Goal: Transaction & Acquisition: Purchase product/service

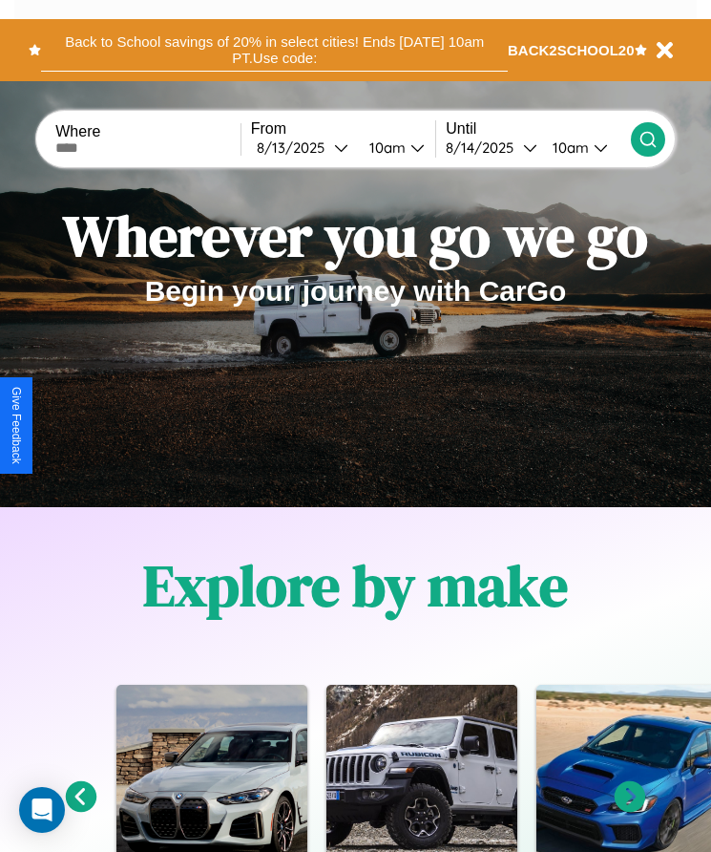
click at [274, 50] on button "Back to School savings of 20% in select cities! Ends [DATE] 10am PT. Use code:" at bounding box center [274, 50] width 467 height 43
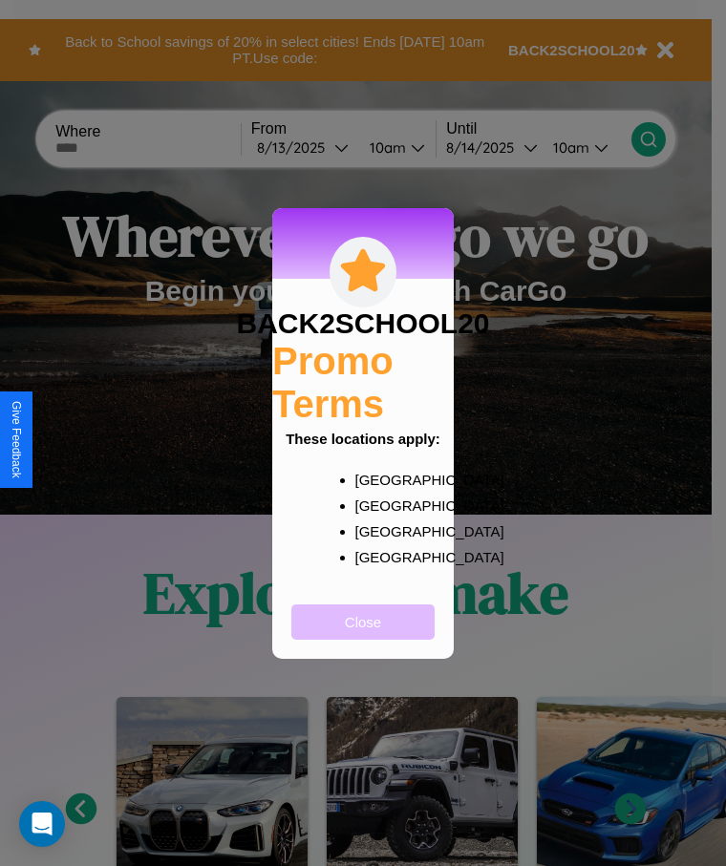
click at [363, 634] on button "Close" at bounding box center [362, 621] width 143 height 35
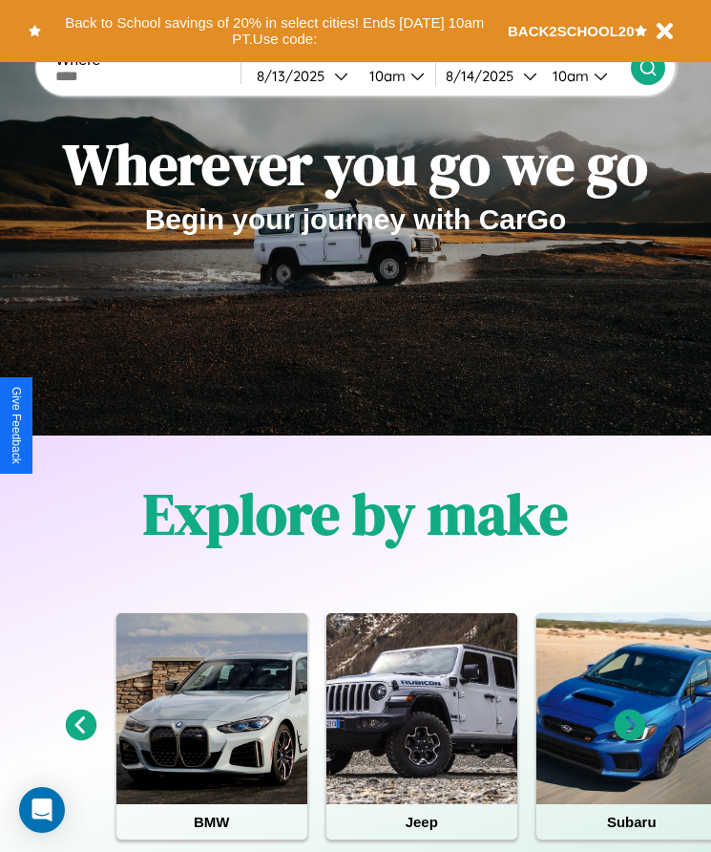
scroll to position [319, 0]
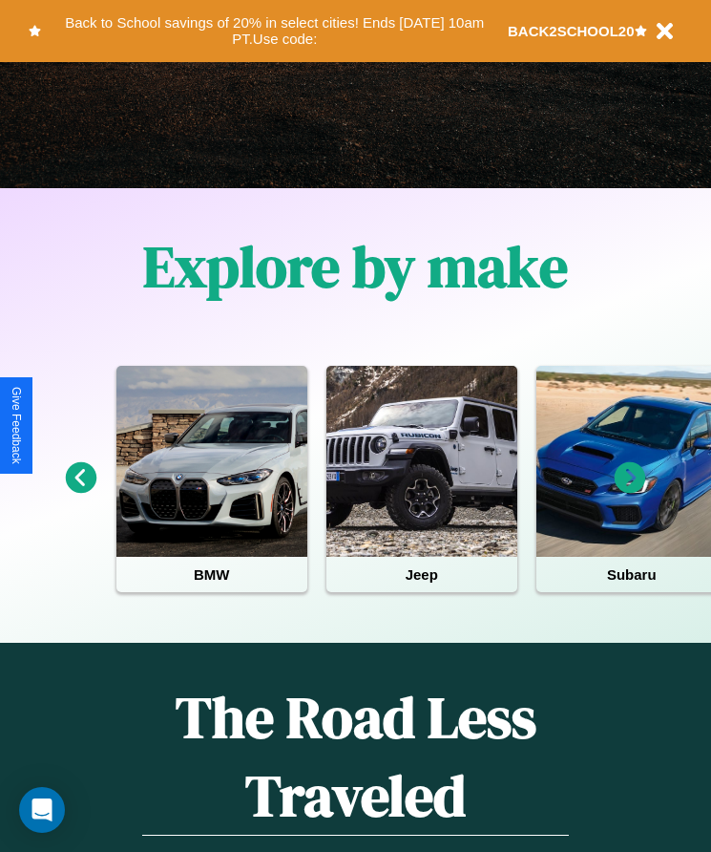
click at [80, 491] on icon at bounding box center [82, 478] width 32 height 32
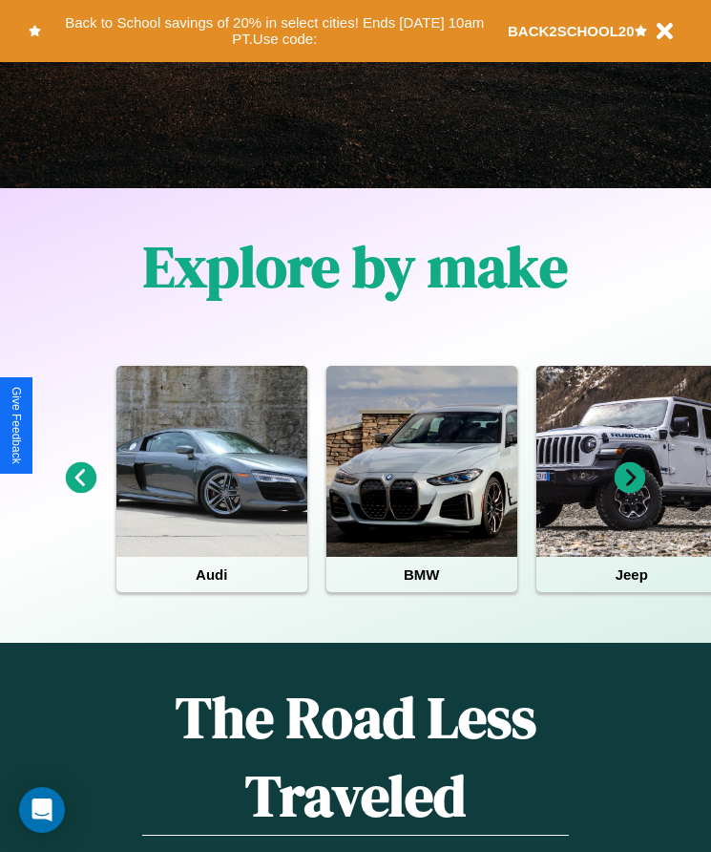
click at [630, 491] on icon at bounding box center [631, 478] width 32 height 32
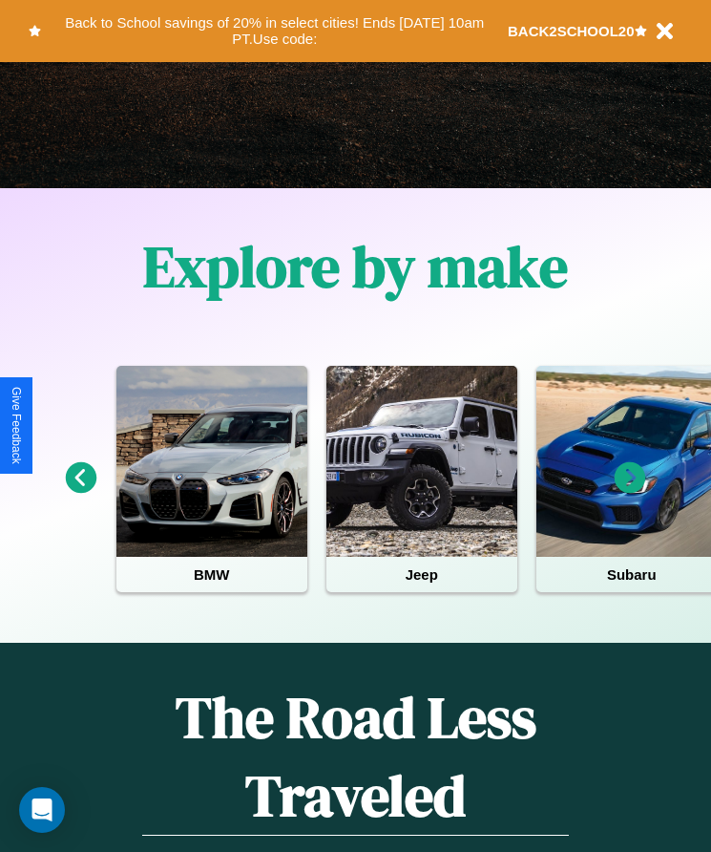
click at [80, 491] on icon at bounding box center [82, 478] width 32 height 32
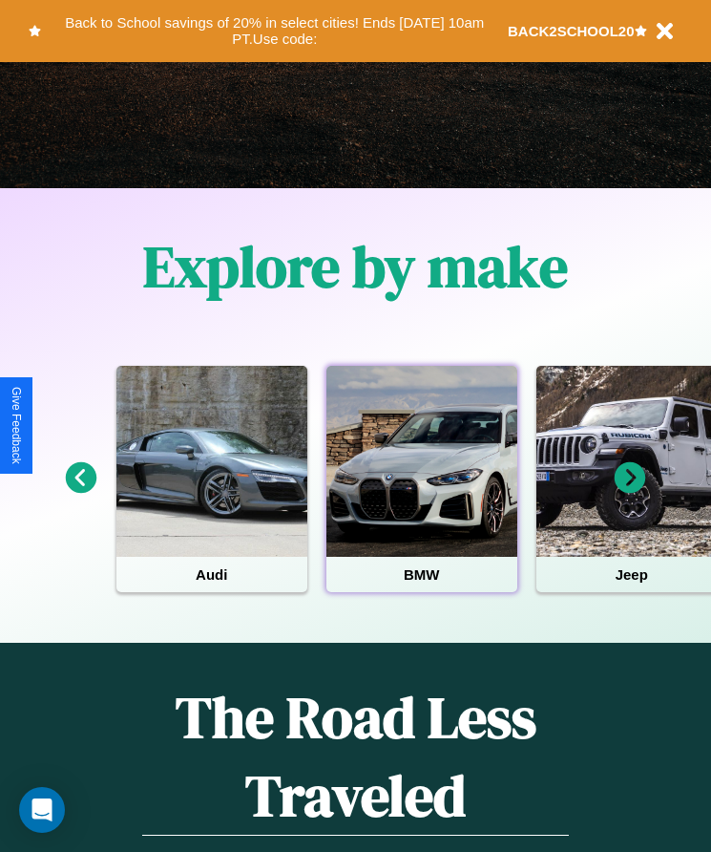
click at [421, 491] on div at bounding box center [422, 461] width 191 height 191
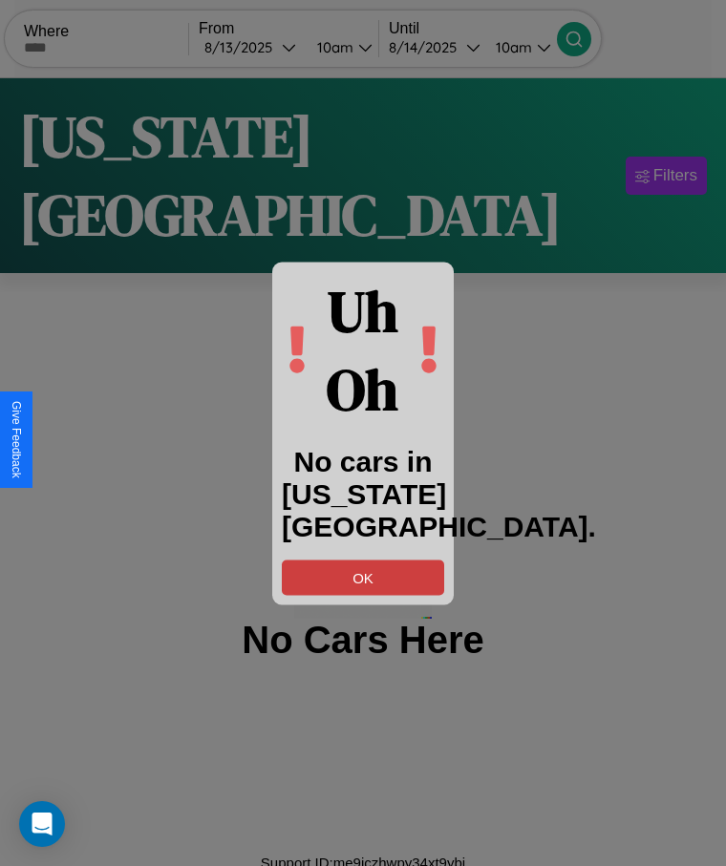
click at [363, 577] on button "OK" at bounding box center [363, 577] width 162 height 35
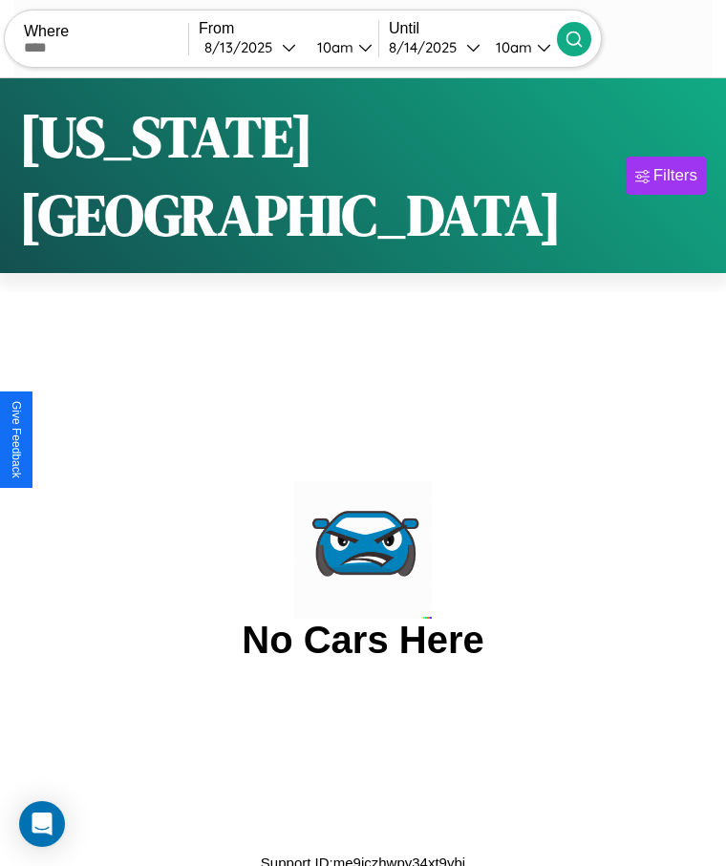
click at [118, 47] on input "text" at bounding box center [106, 47] width 164 height 15
type input "*********"
click at [276, 47] on div "[DATE]" at bounding box center [242, 47] width 77 height 18
select select "*"
select select "****"
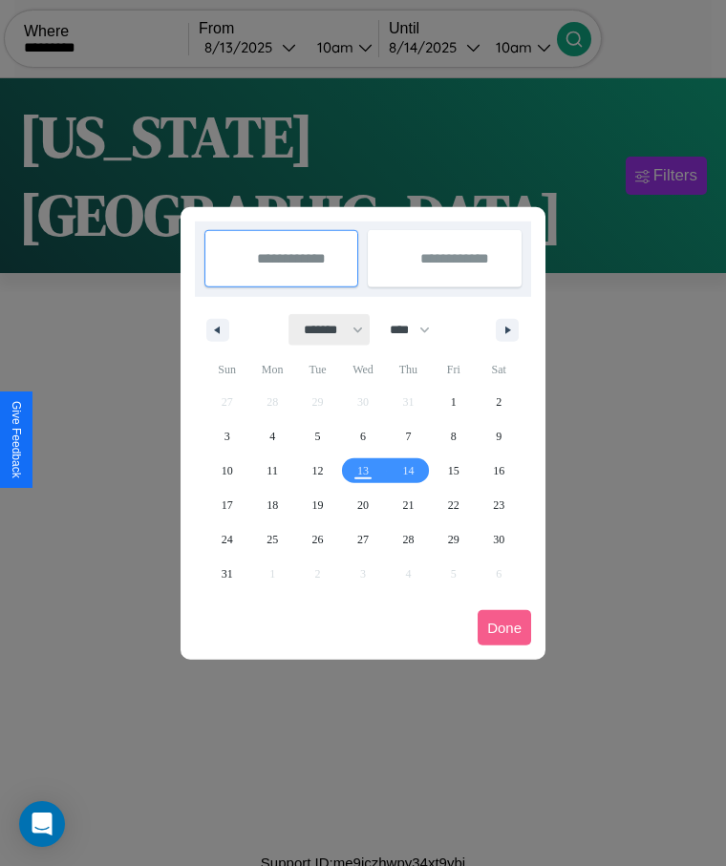
click at [325, 329] on select "******* ******** ***** ***** *** **** **** ****** ********* ******* ******** **…" at bounding box center [329, 330] width 81 height 32
select select "*"
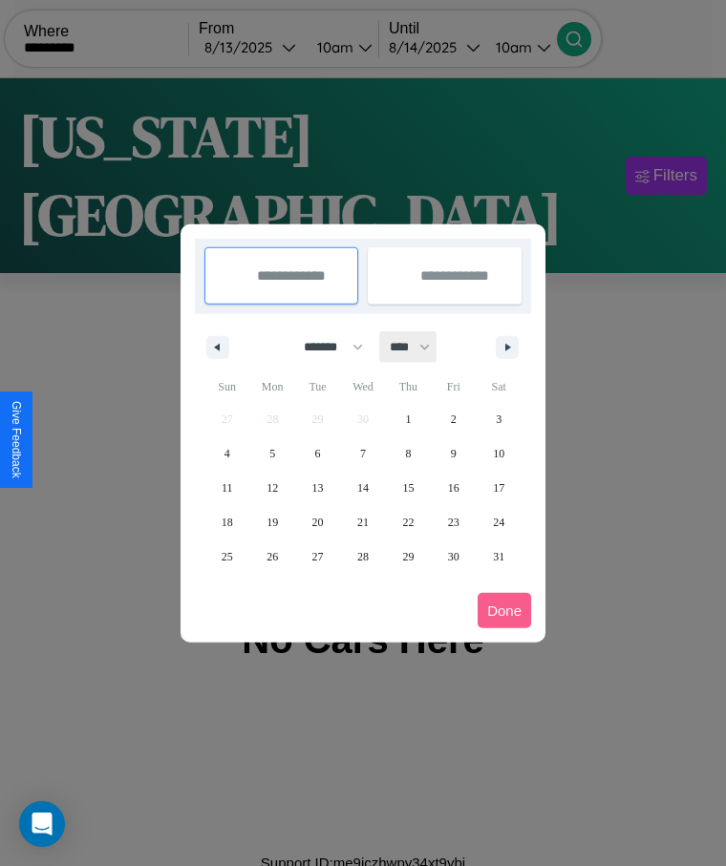
click at [418, 347] on select "**** **** **** **** **** **** **** **** **** **** **** **** **** **** **** ****…" at bounding box center [408, 347] width 57 height 32
select select "****"
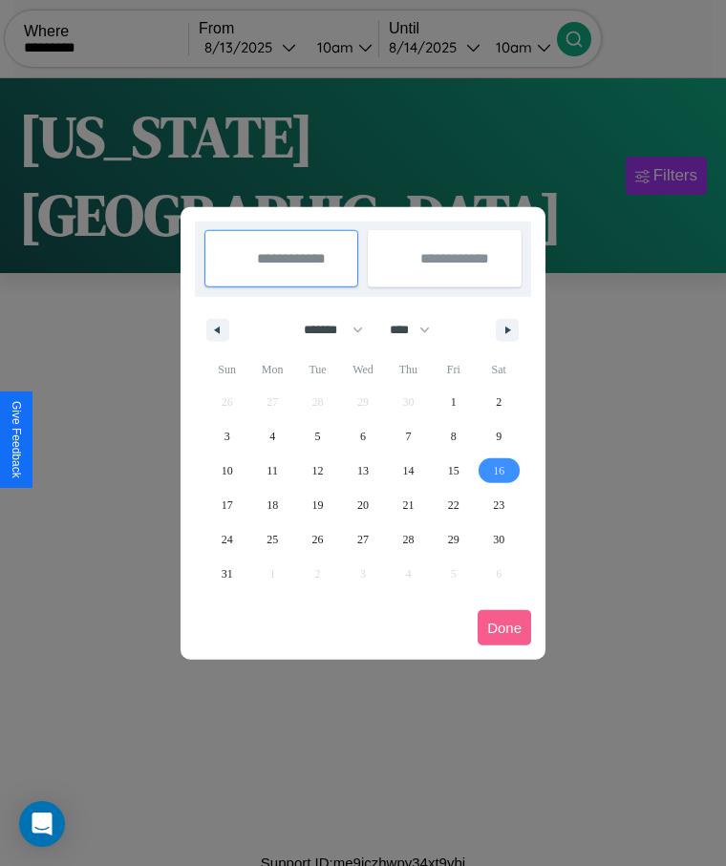
click at [498, 470] on span "16" at bounding box center [498, 471] width 11 height 34
type input "**********"
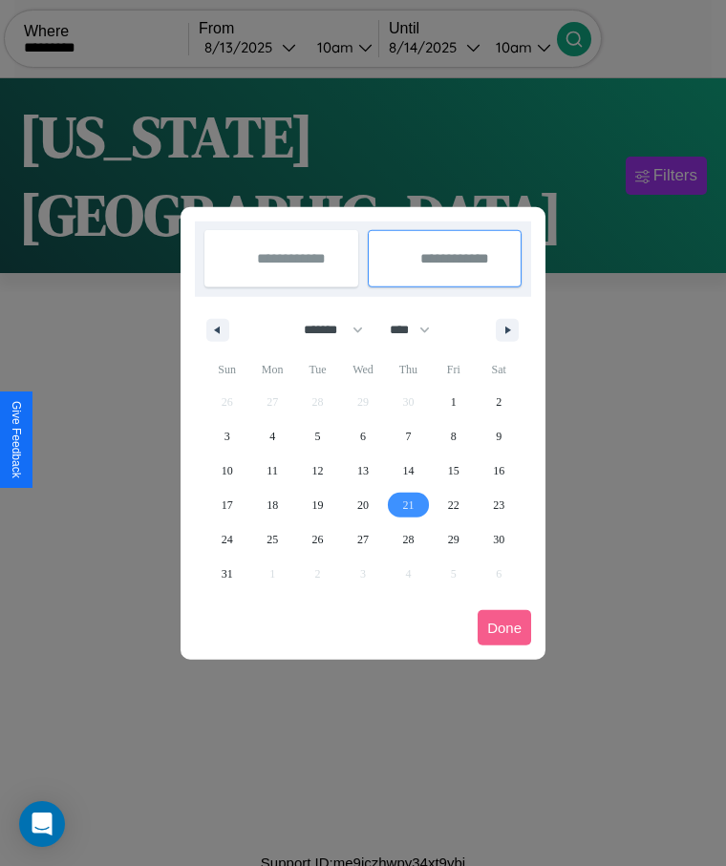
click at [408, 504] on span "21" at bounding box center [407, 505] width 11 height 34
type input "**********"
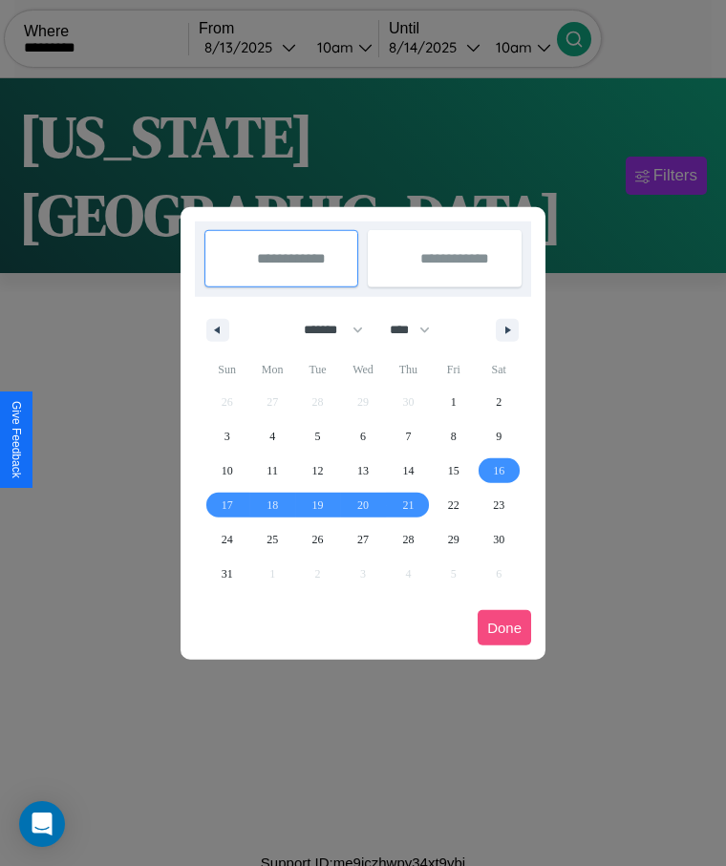
click at [504, 627] on button "Done" at bounding box center [503, 627] width 53 height 35
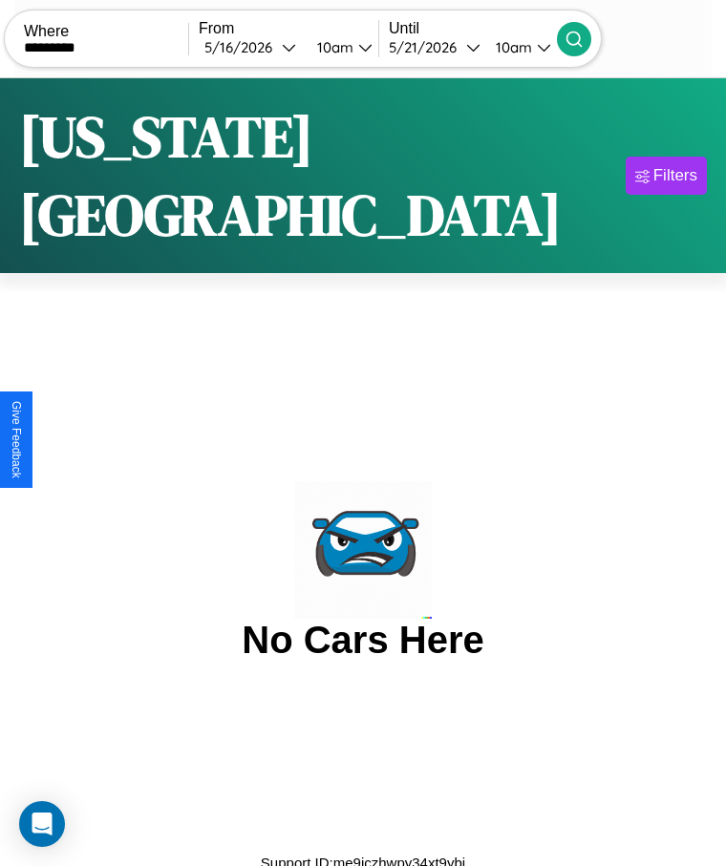
click at [358, 47] on div "10am" at bounding box center [332, 47] width 51 height 18
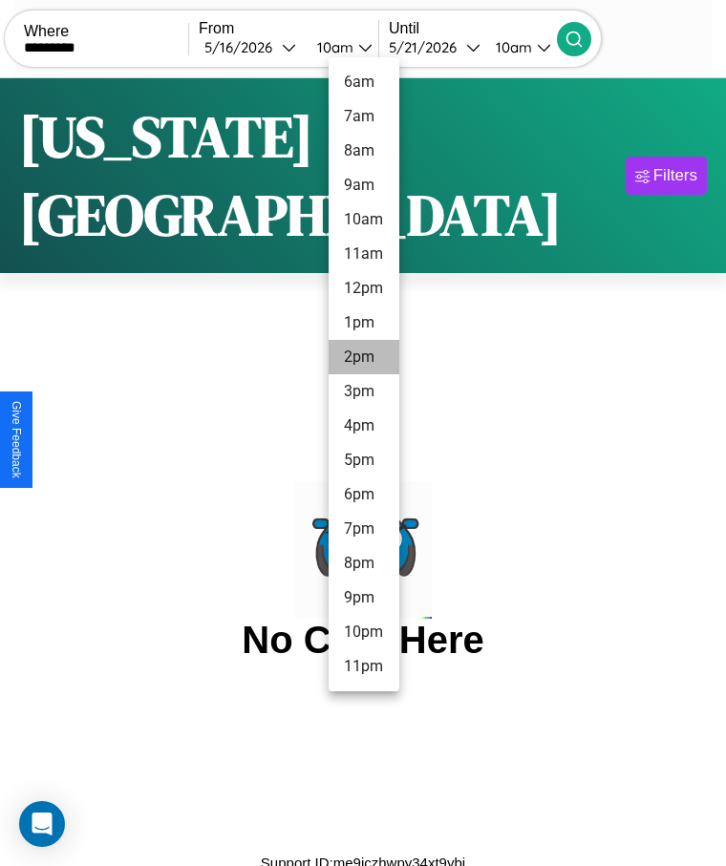
click at [363, 357] on li "2pm" at bounding box center [363, 357] width 71 height 34
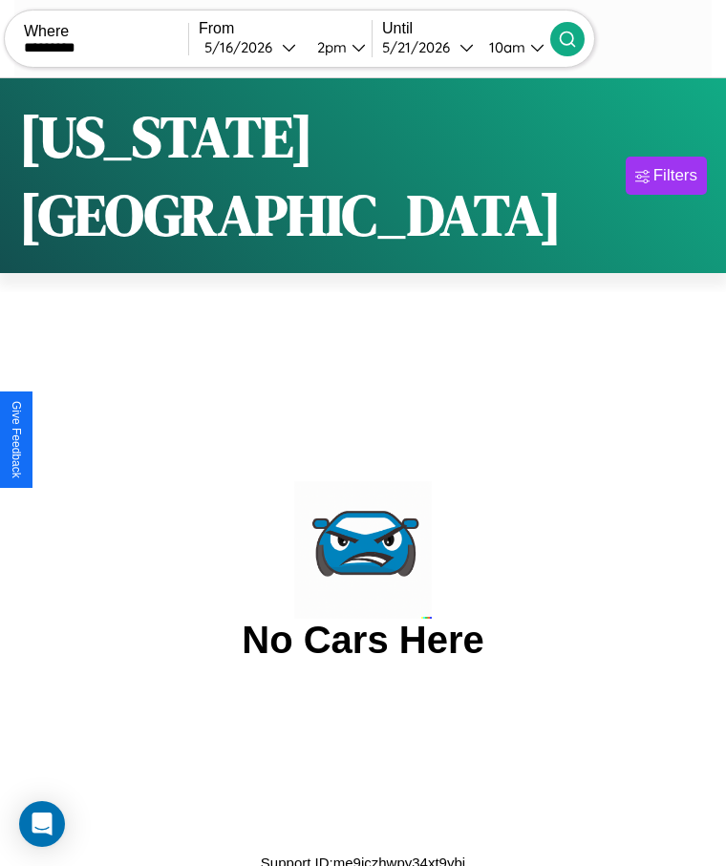
click at [530, 47] on div "10am" at bounding box center [504, 47] width 51 height 18
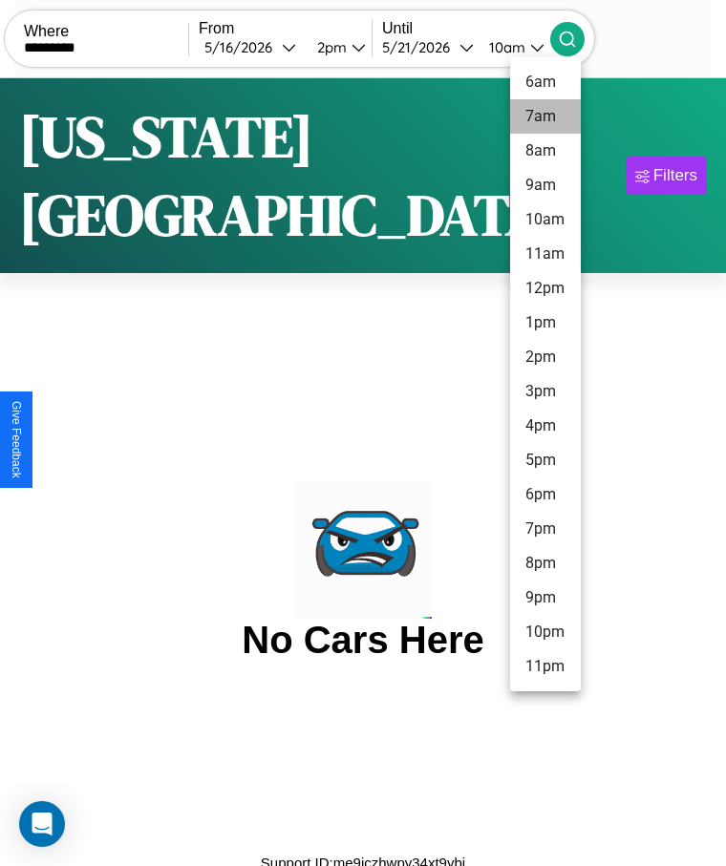
click at [544, 116] on li "7am" at bounding box center [545, 116] width 71 height 34
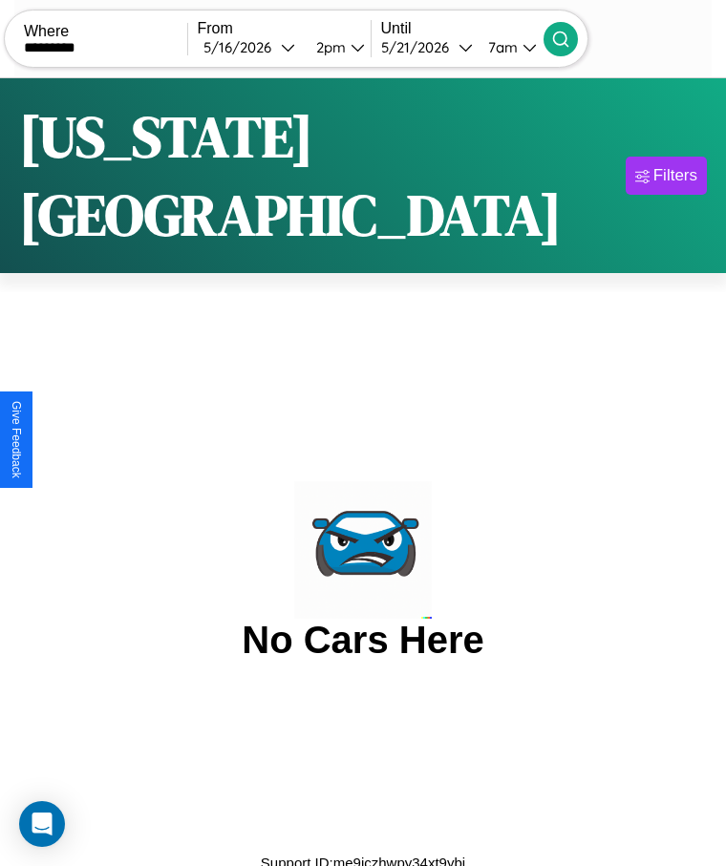
click at [570, 38] on icon at bounding box center [560, 39] width 19 height 19
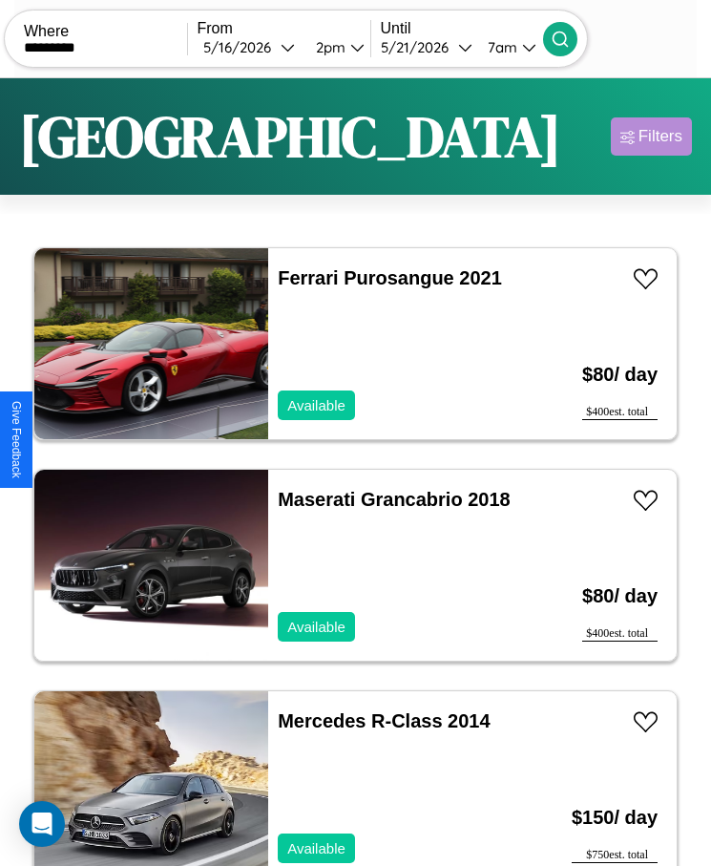
click at [651, 137] on div "Filters" at bounding box center [661, 136] width 44 height 19
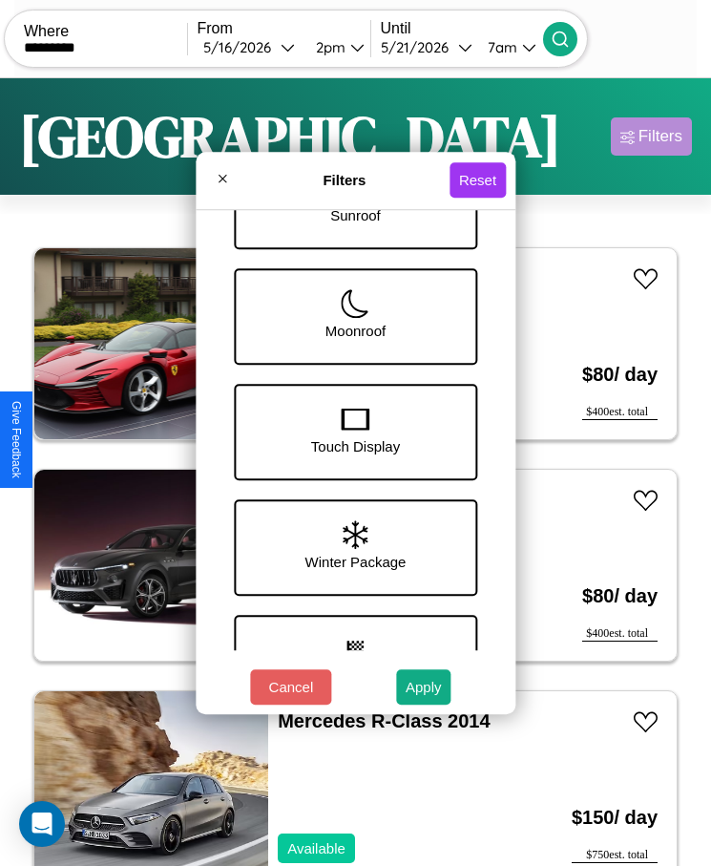
scroll to position [547, 0]
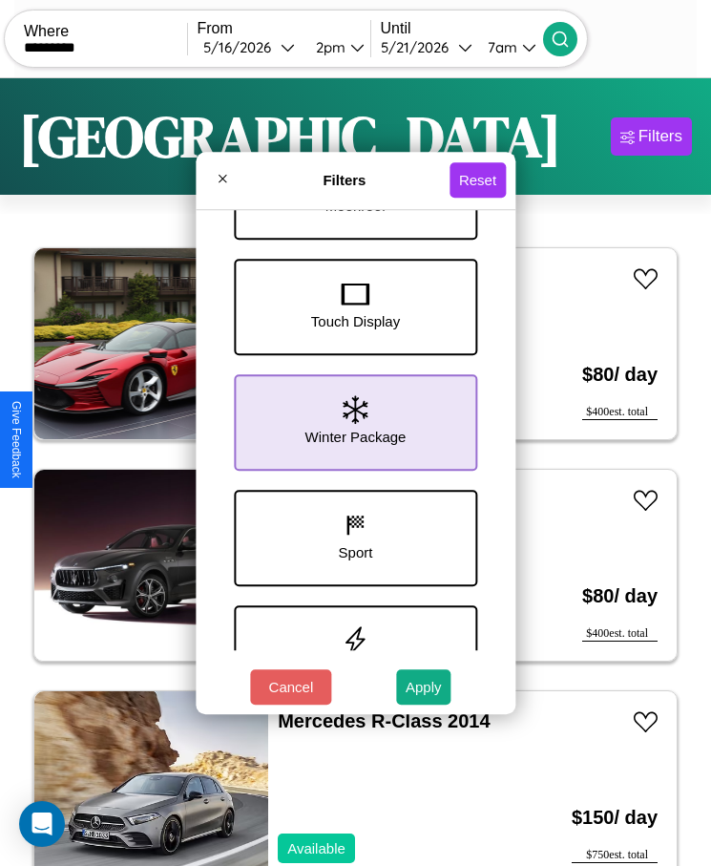
click at [349, 423] on icon at bounding box center [355, 409] width 25 height 29
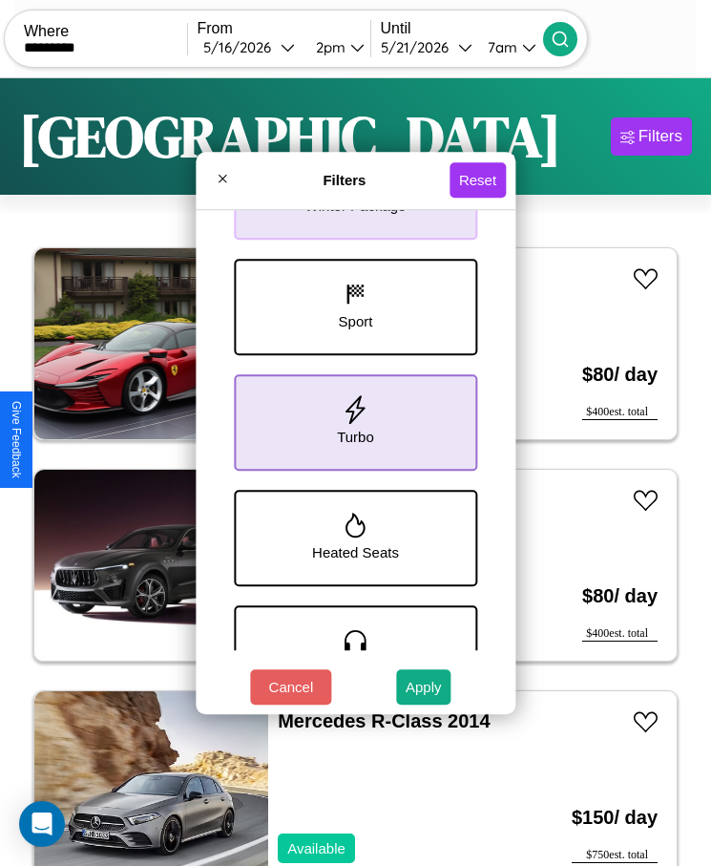
click at [349, 423] on icon at bounding box center [356, 409] width 29 height 29
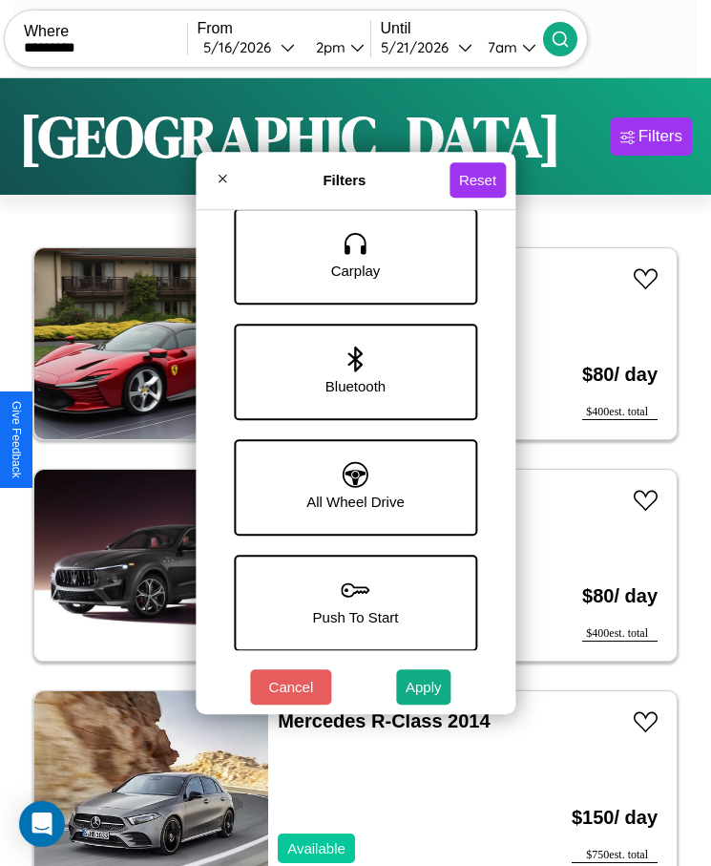
scroll to position [1191, 0]
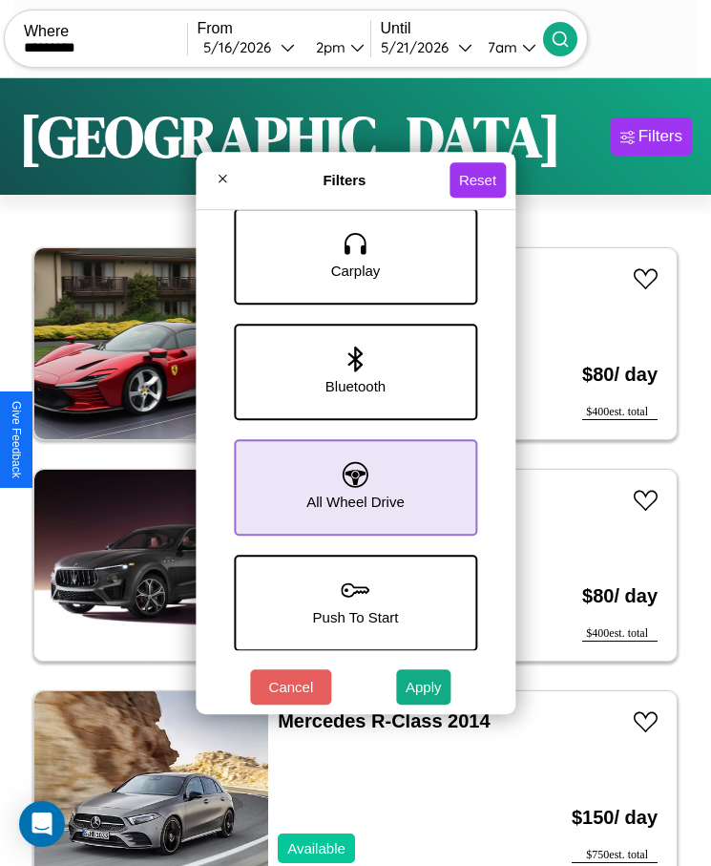
click at [349, 473] on icon at bounding box center [356, 474] width 26 height 26
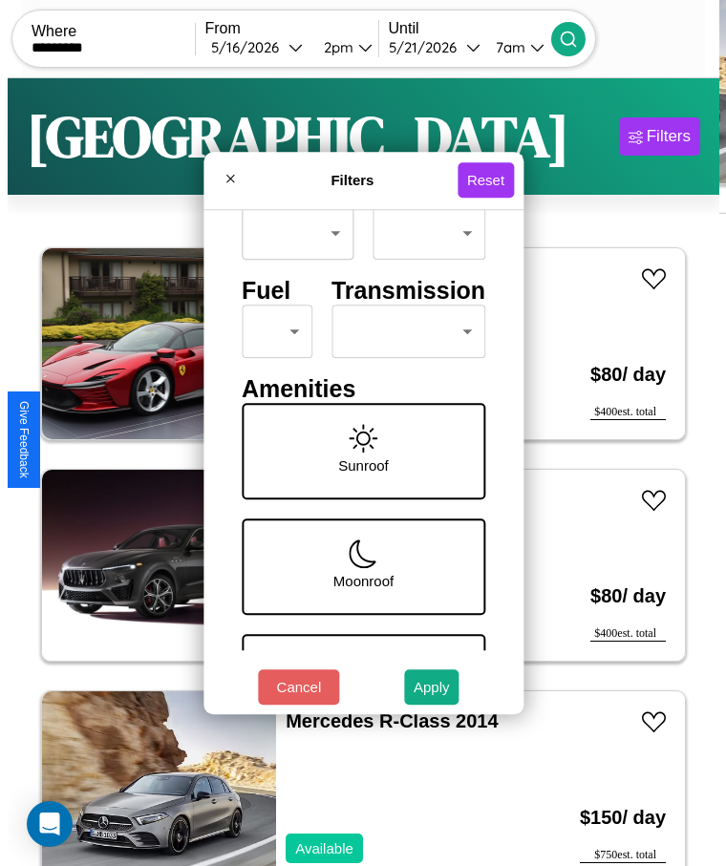
scroll to position [0, 0]
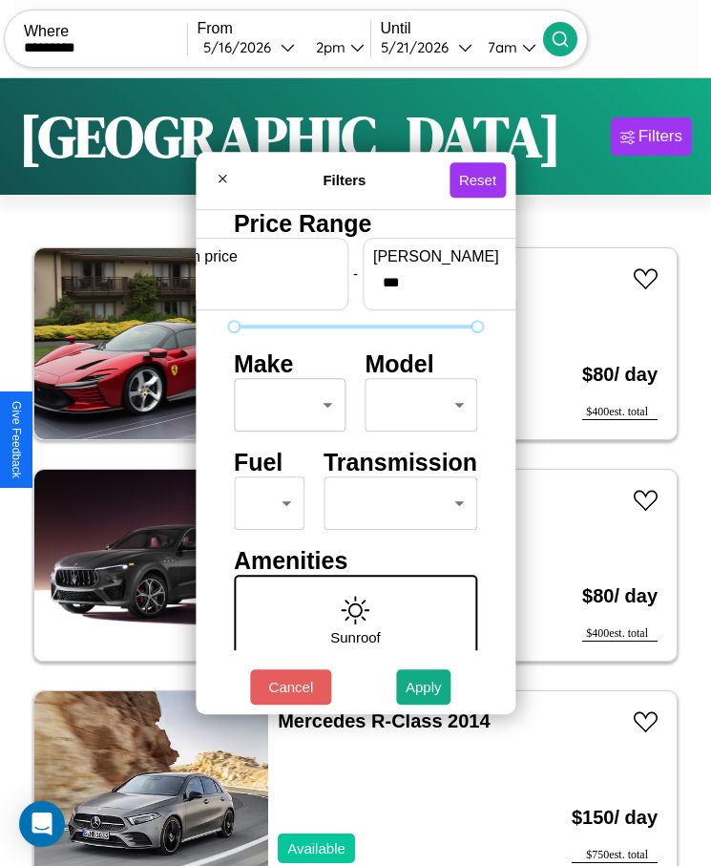
click at [285, 405] on body "CarGo Where ********* From [DATE] 2pm Until [DATE] 7am Become a Host Login Sign…" at bounding box center [355, 457] width 711 height 914
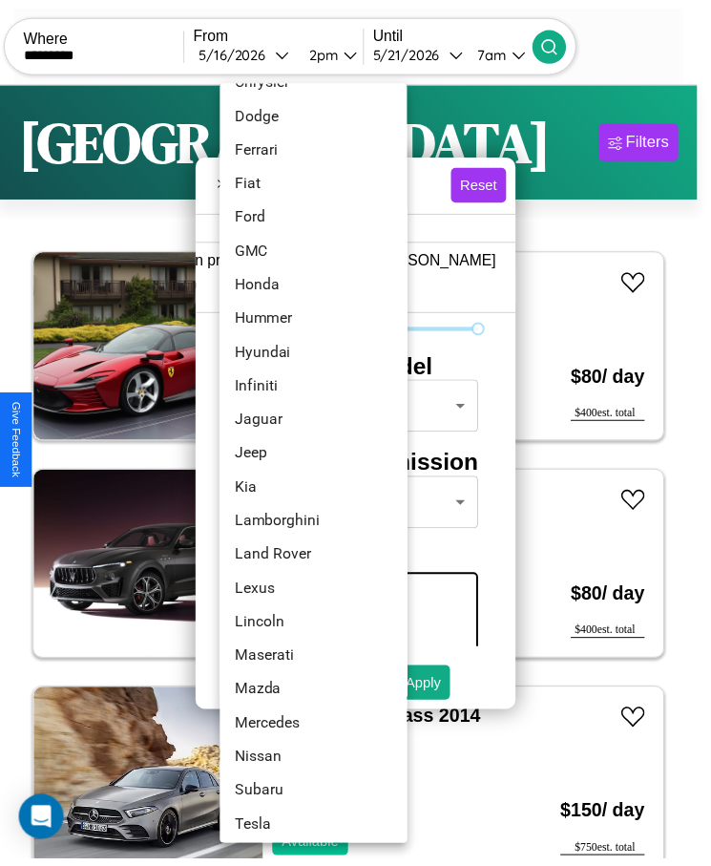
scroll to position [478, 0]
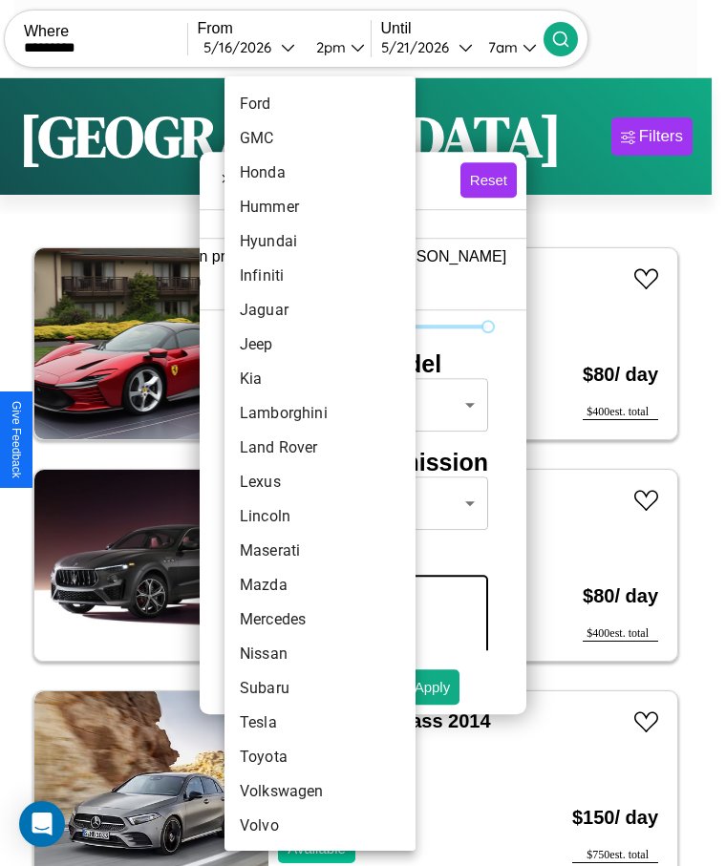
click at [284, 654] on li "Nissan" at bounding box center [319, 654] width 191 height 34
type input "******"
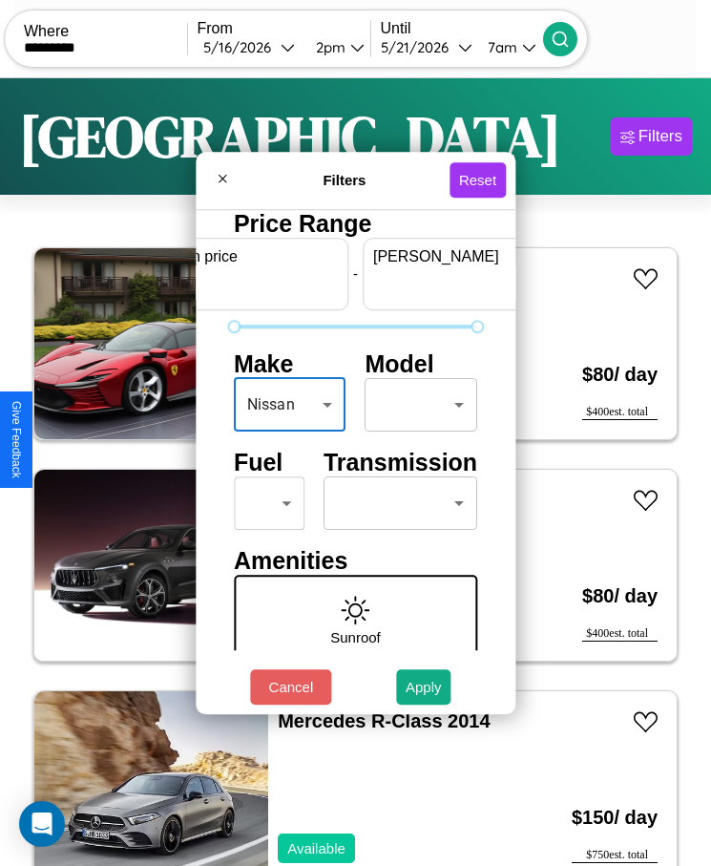
scroll to position [0, 71]
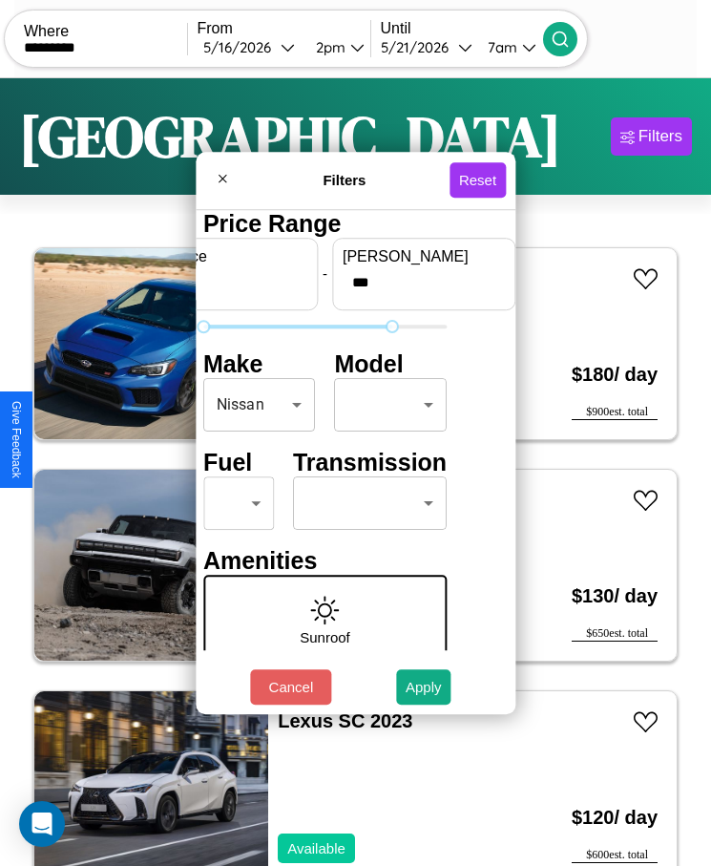
type input "***"
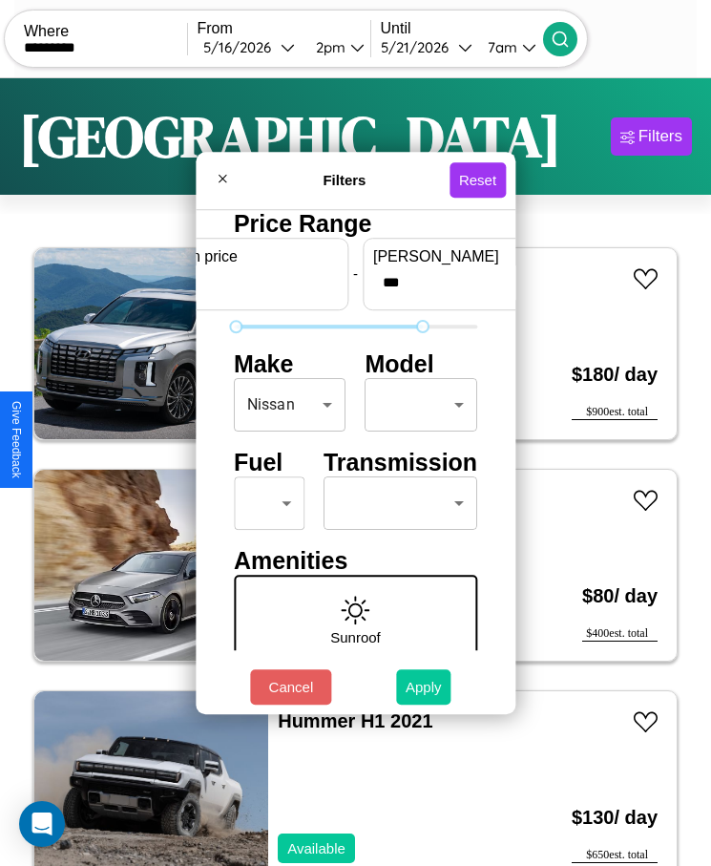
type input "*"
click at [424, 687] on button "Apply" at bounding box center [423, 686] width 55 height 35
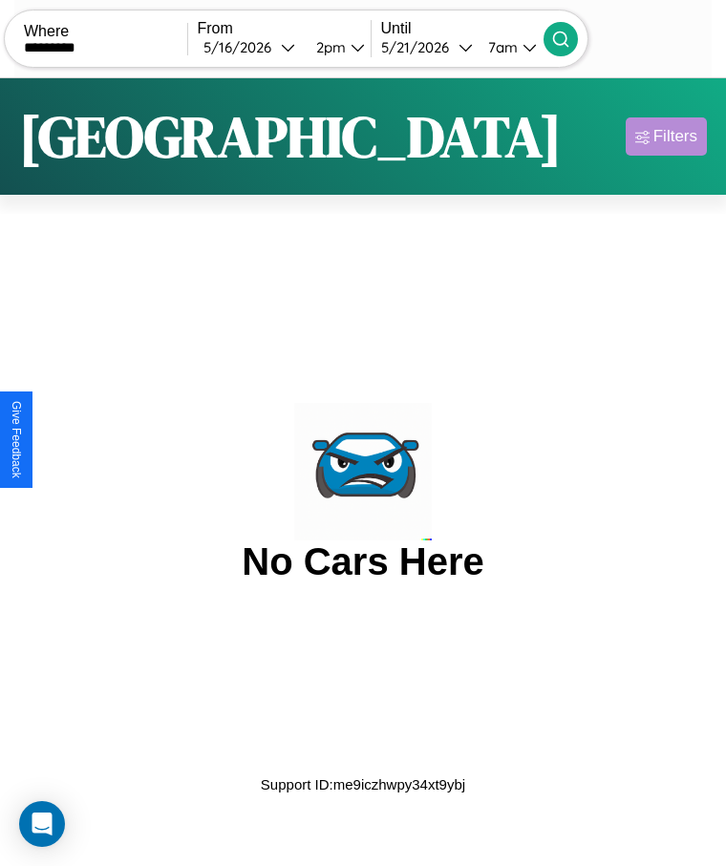
click at [666, 137] on div "Filters" at bounding box center [675, 136] width 44 height 19
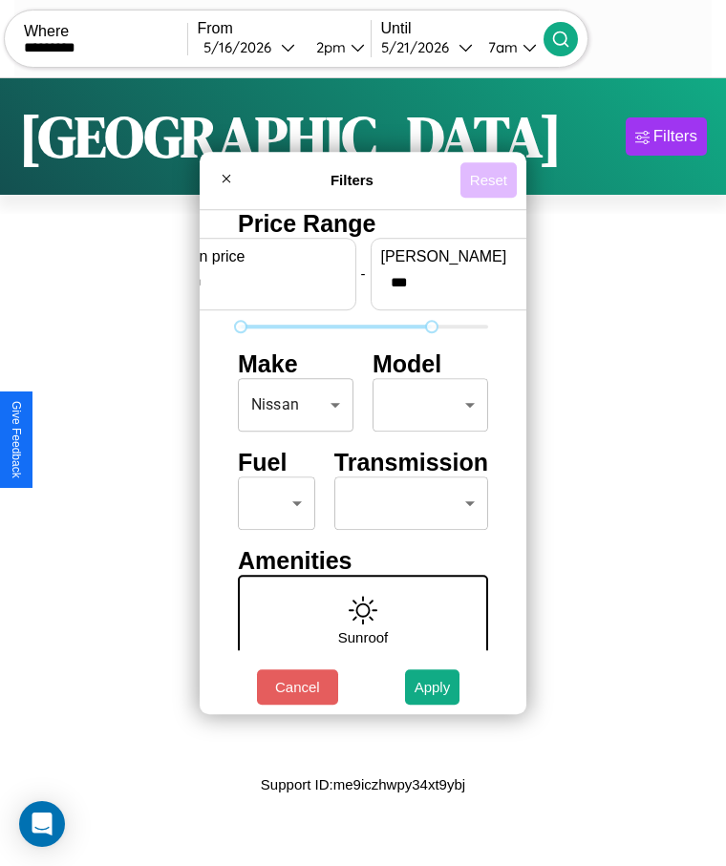
click at [488, 180] on button "Reset" at bounding box center [488, 179] width 56 height 35
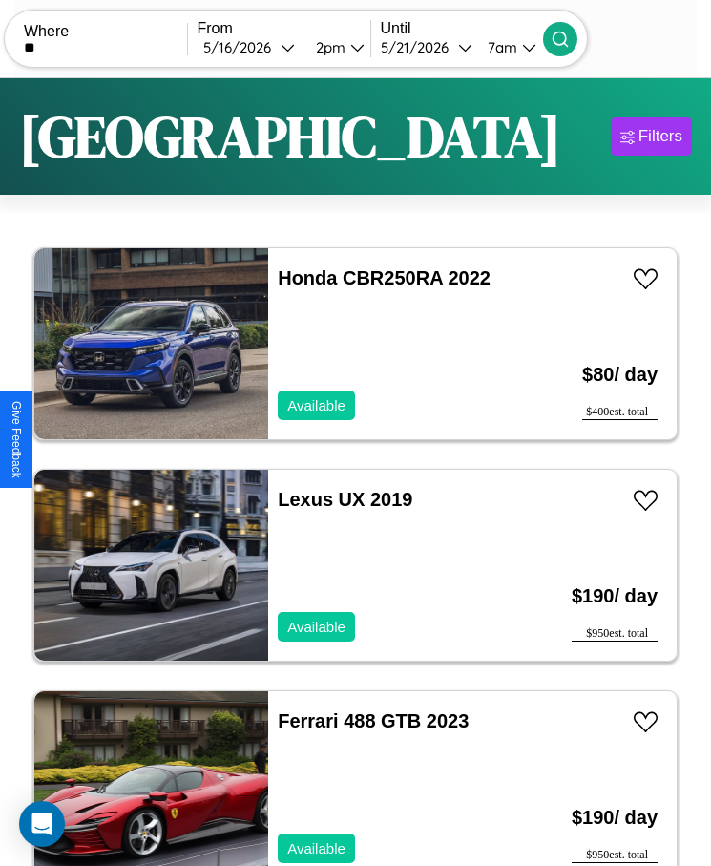
type input "*"
type input "*********"
click at [570, 38] on icon at bounding box center [560, 39] width 19 height 19
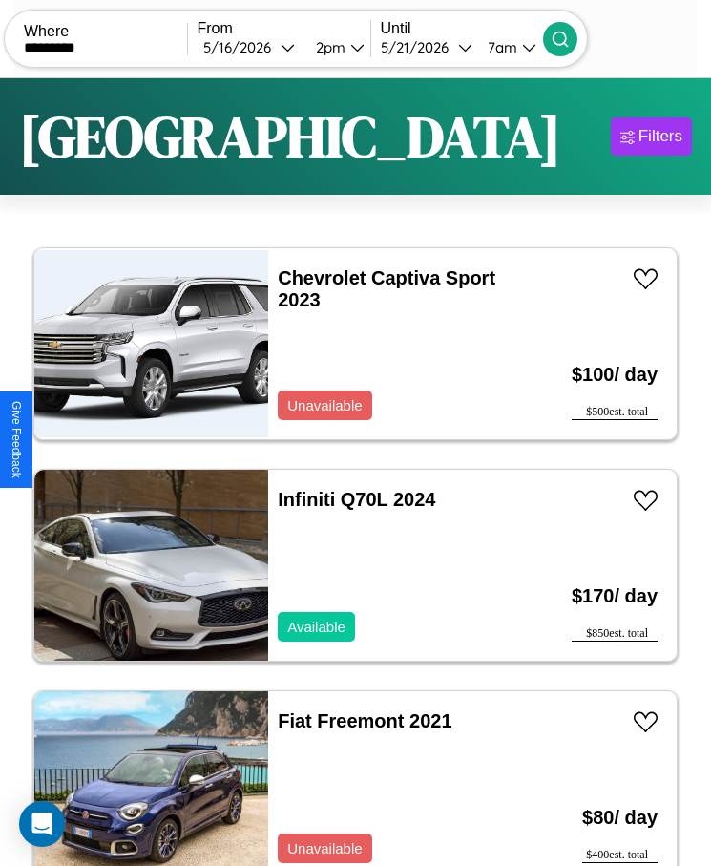
scroll to position [14, 0]
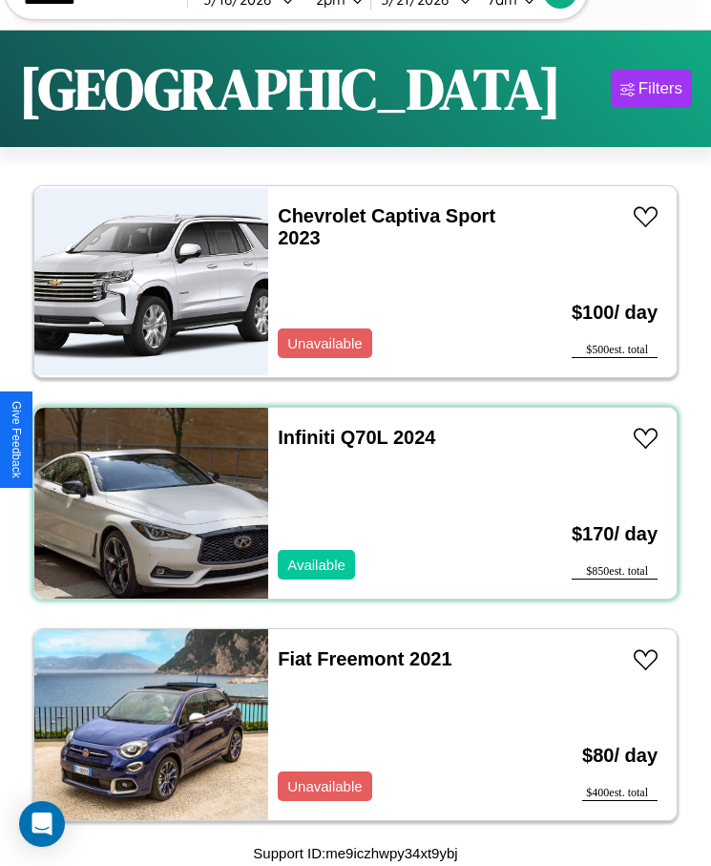
click at [349, 503] on div "Infiniti Q70L 2024 Available" at bounding box center [394, 503] width 253 height 191
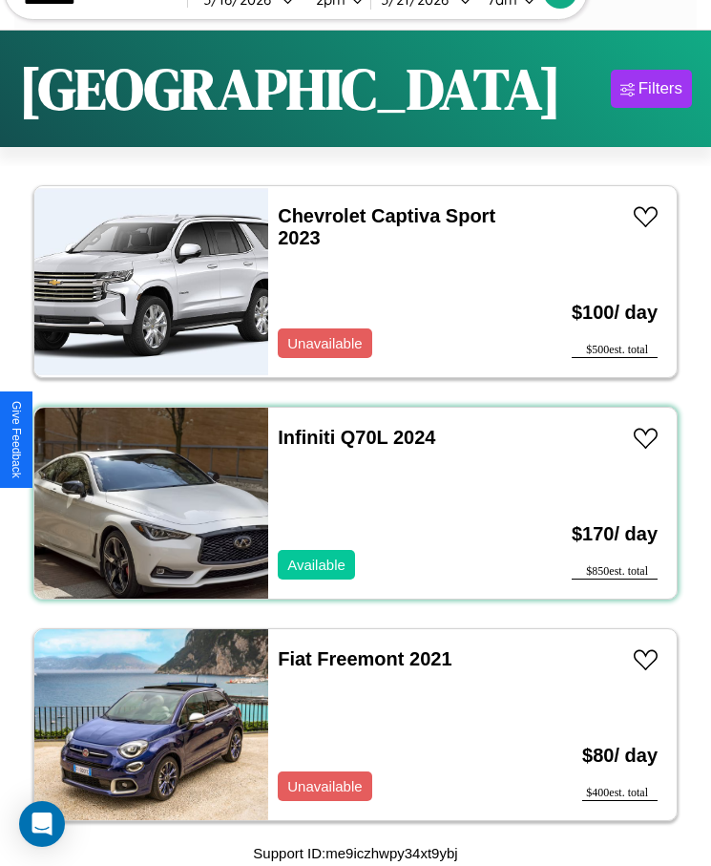
click at [349, 503] on div "Infiniti Q70L 2024 Available" at bounding box center [394, 503] width 253 height 191
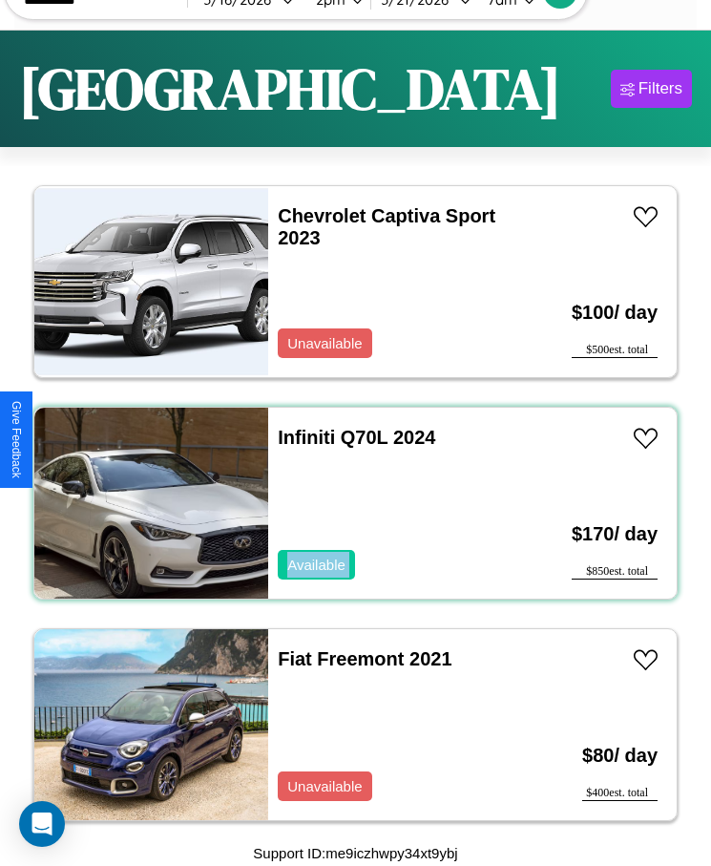
click at [349, 503] on div "Infiniti Q70L 2024 Available" at bounding box center [394, 503] width 253 height 191
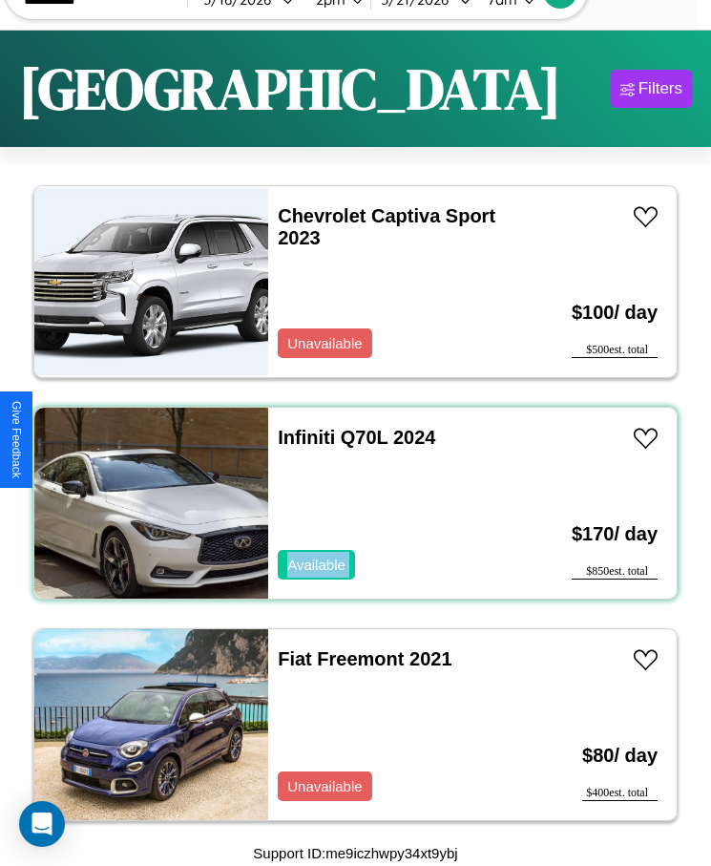
click at [349, 503] on div "Infiniti Q70L 2024 Available" at bounding box center [394, 503] width 253 height 191
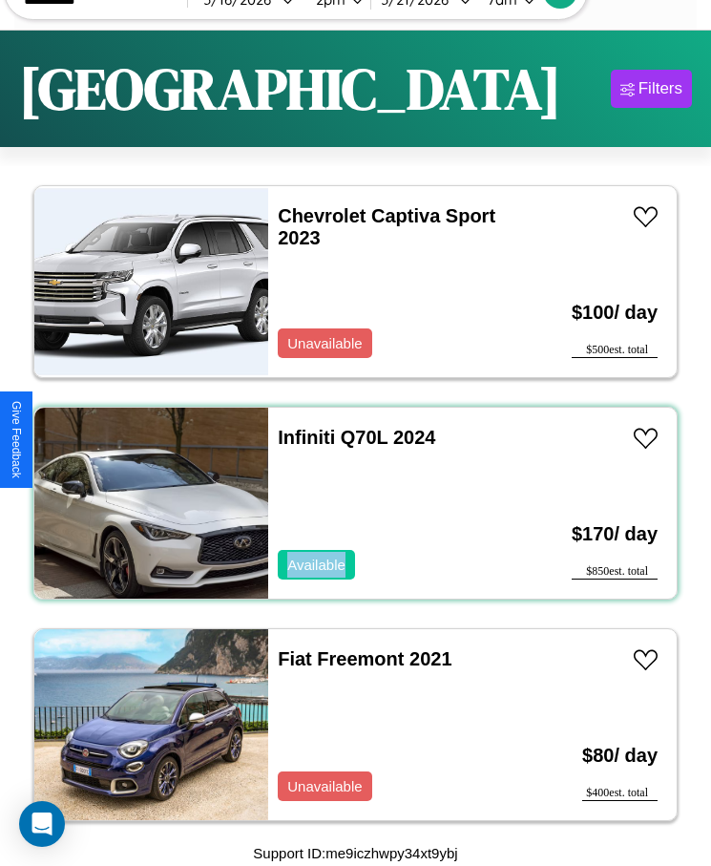
click at [349, 503] on div "Infiniti Q70L 2024 Available" at bounding box center [394, 503] width 253 height 191
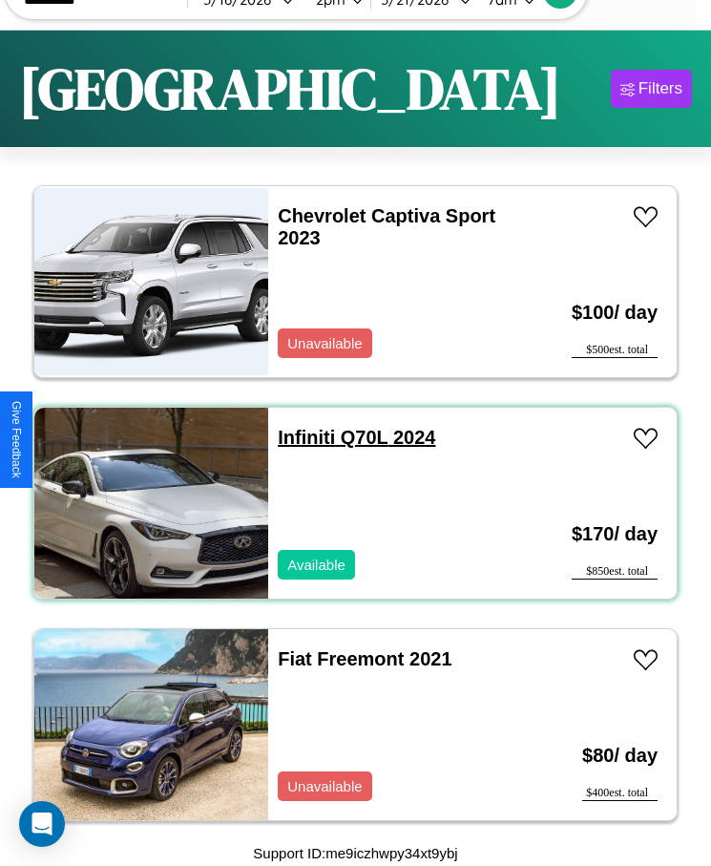
click at [301, 437] on link "Infiniti Q70L 2024" at bounding box center [357, 437] width 158 height 21
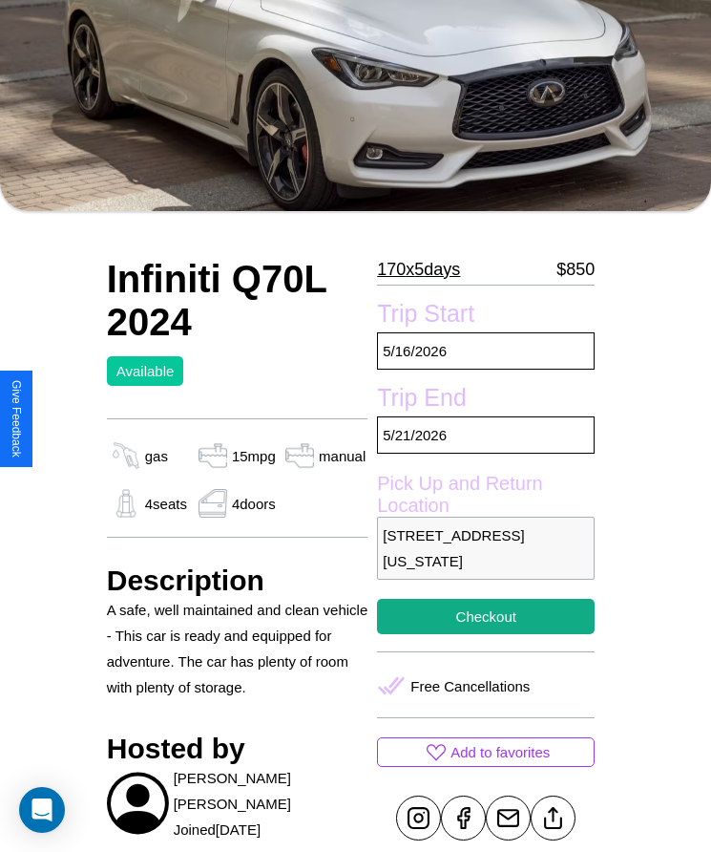
scroll to position [457, 0]
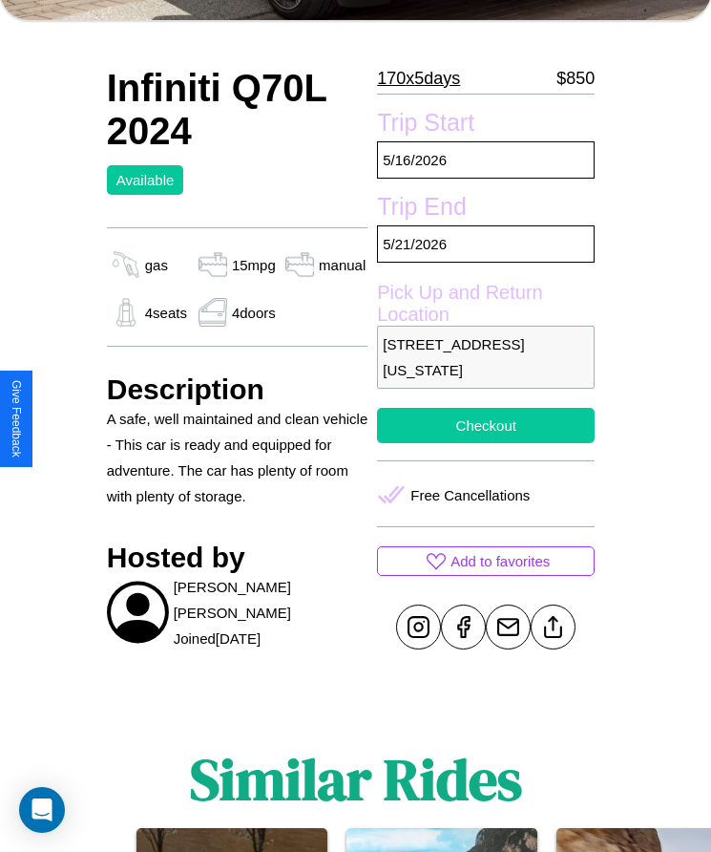
click at [486, 425] on button "Checkout" at bounding box center [486, 425] width 218 height 35
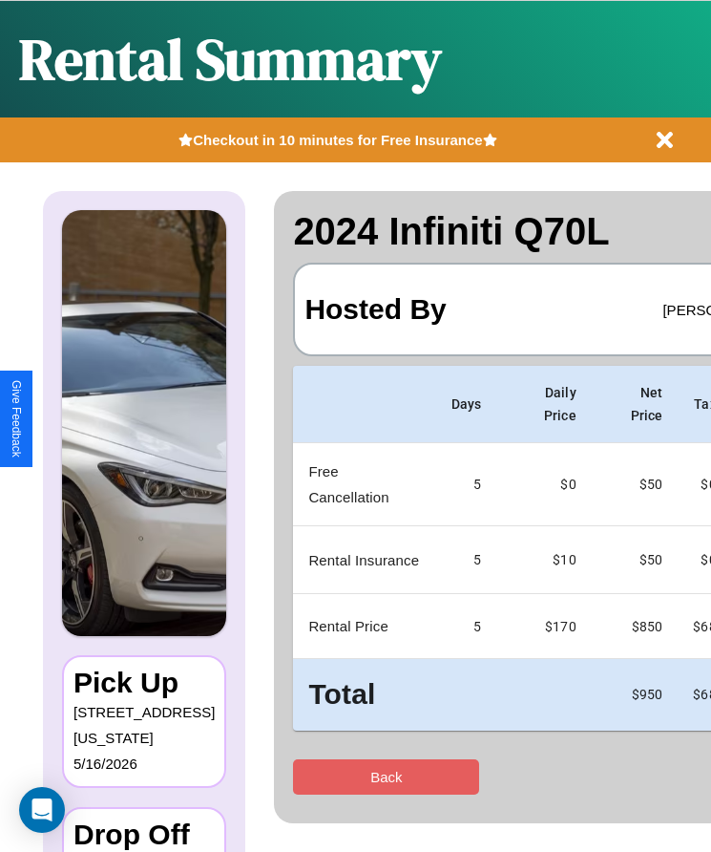
scroll to position [0, 113]
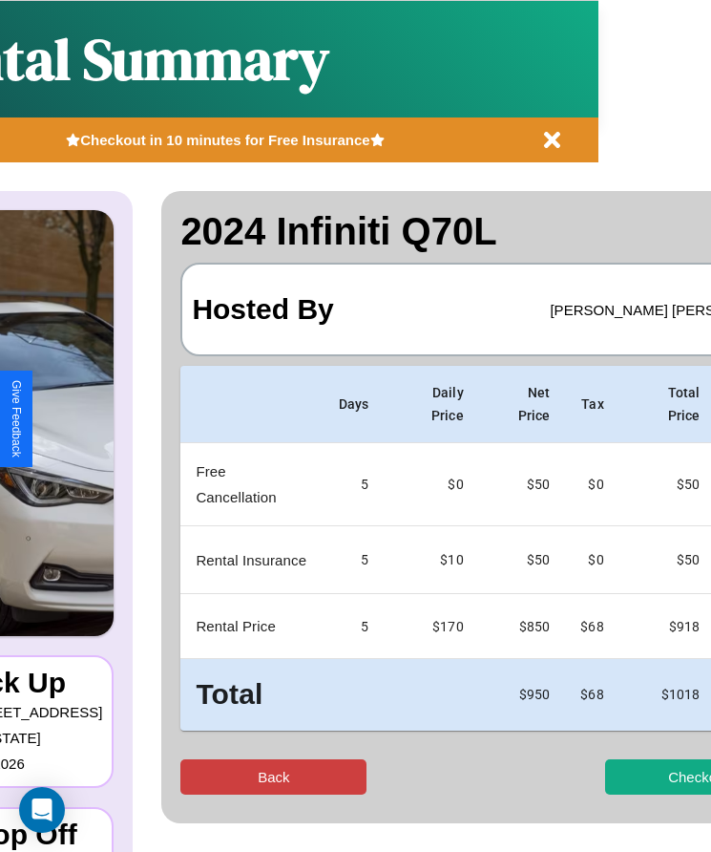
click at [199, 776] on button "Back" at bounding box center [273, 776] width 186 height 35
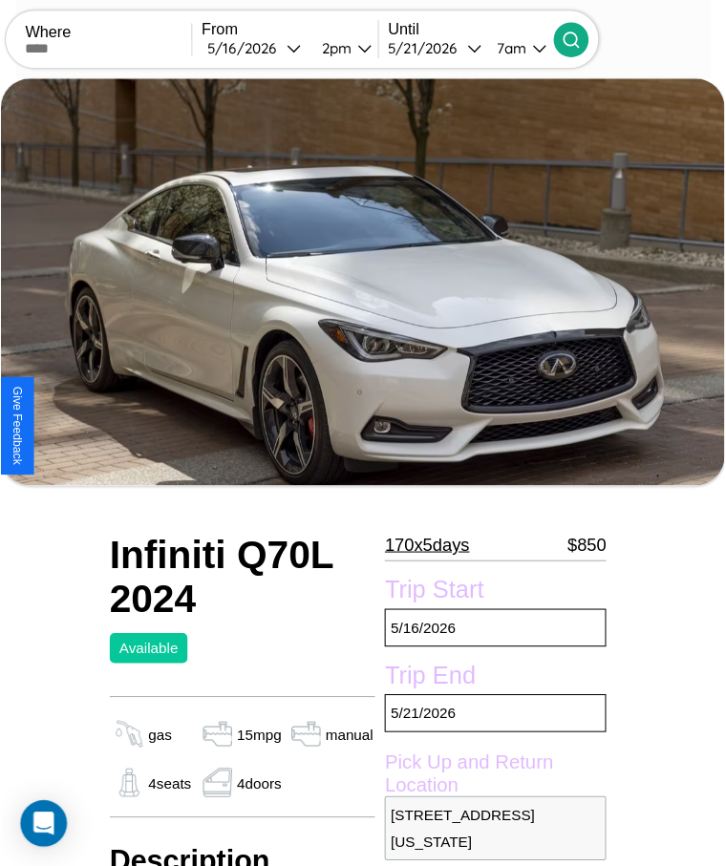
scroll to position [192, 0]
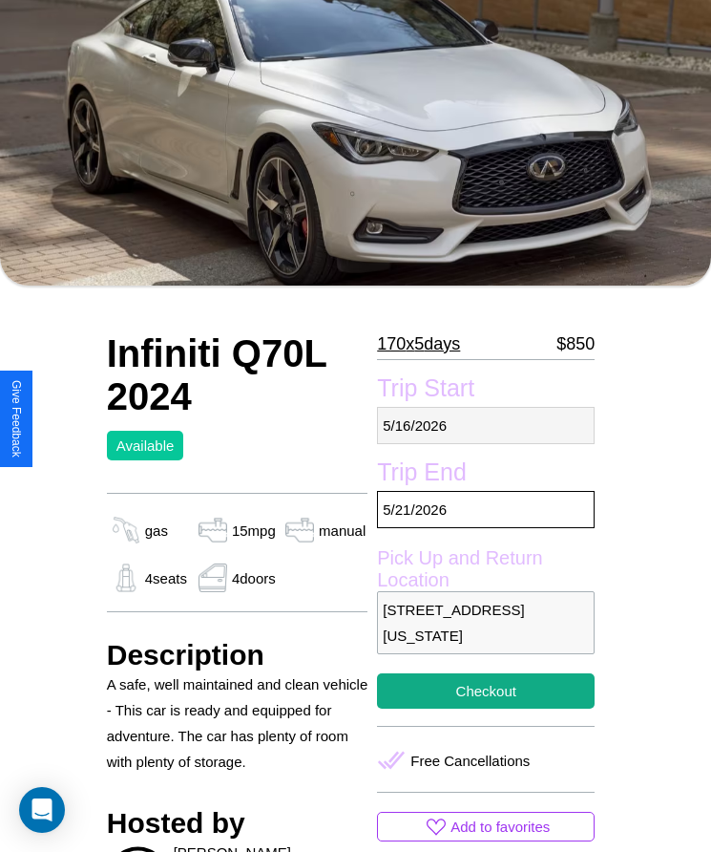
click at [486, 425] on p "5 / 16 / 2026" at bounding box center [486, 425] width 218 height 37
select select "*"
select select "****"
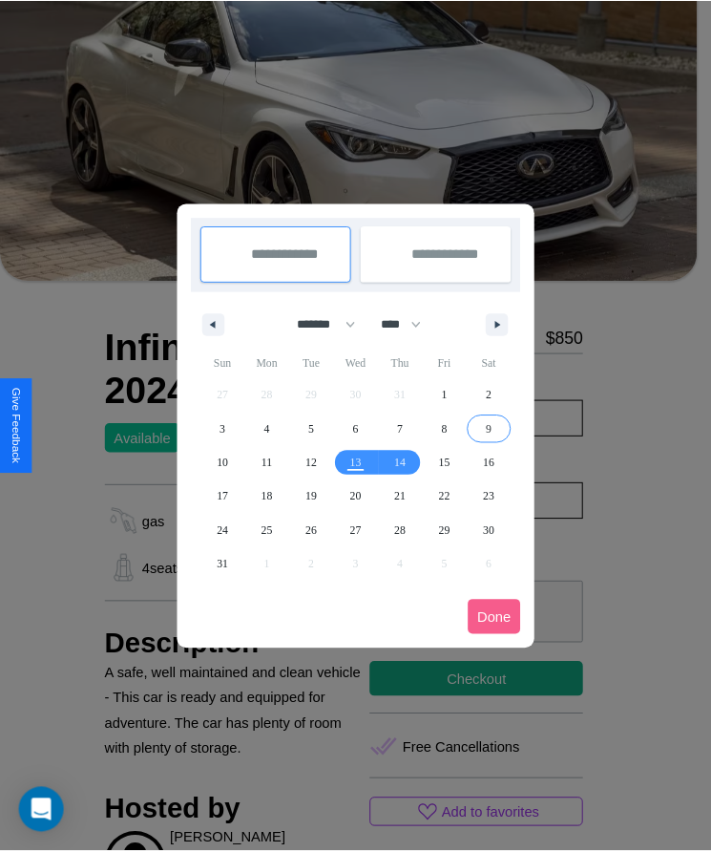
scroll to position [0, 0]
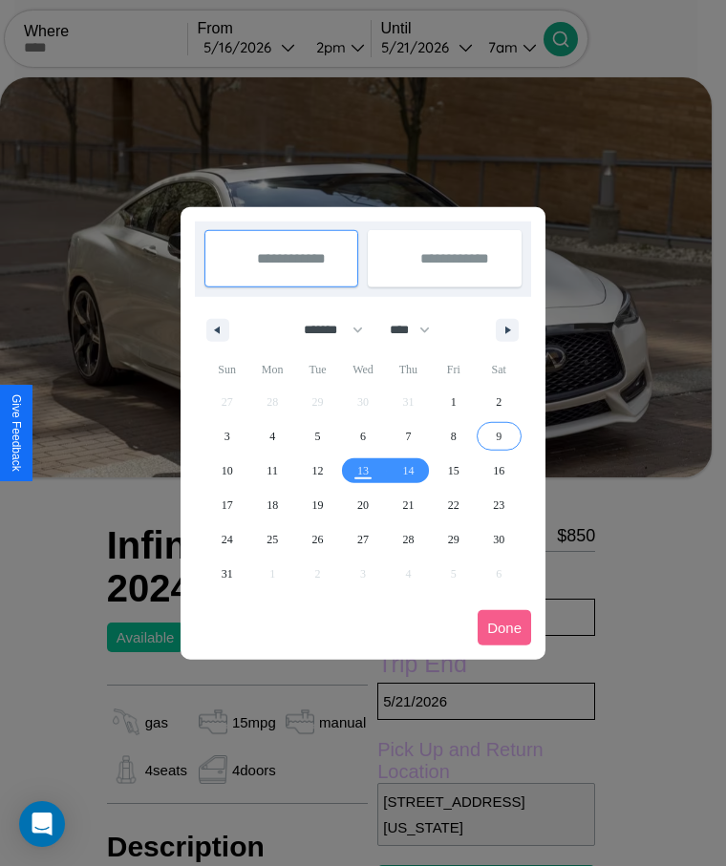
click at [276, 47] on div at bounding box center [363, 433] width 726 height 866
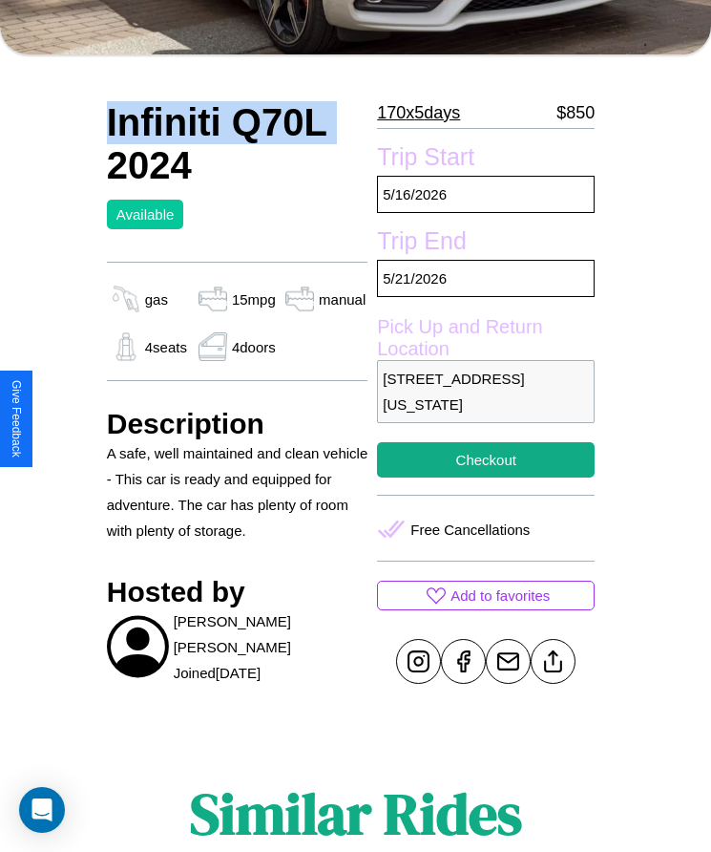
scroll to position [457, 0]
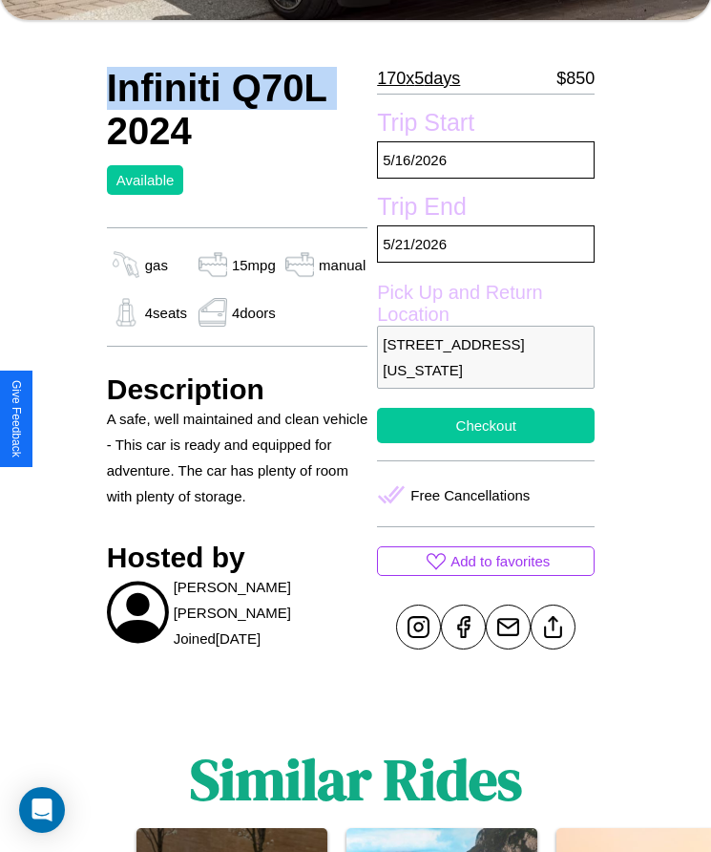
click at [486, 425] on button "Checkout" at bounding box center [486, 425] width 218 height 35
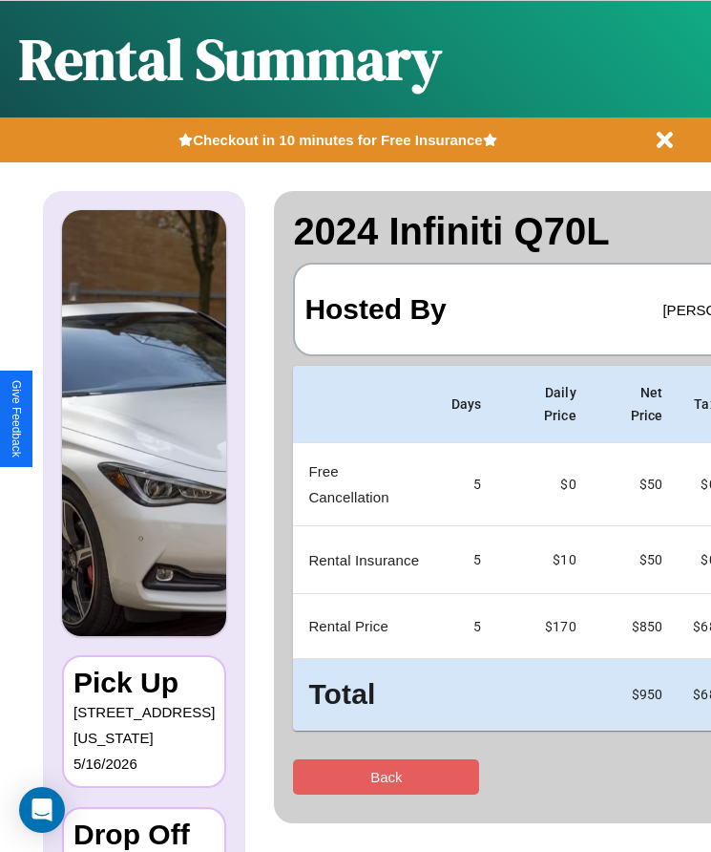
scroll to position [0, 113]
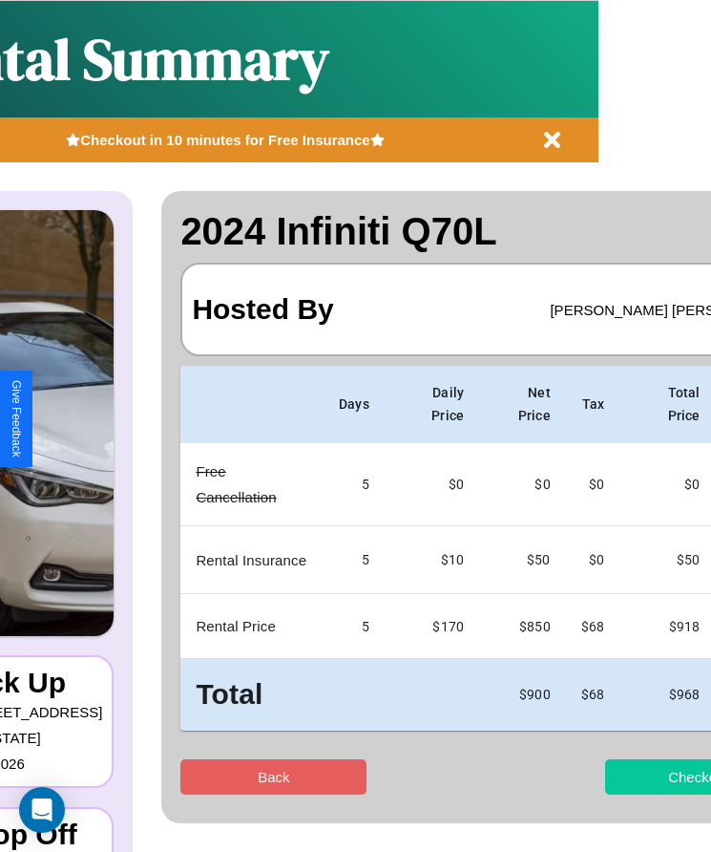
click at [624, 776] on button "Checkout" at bounding box center [698, 776] width 186 height 35
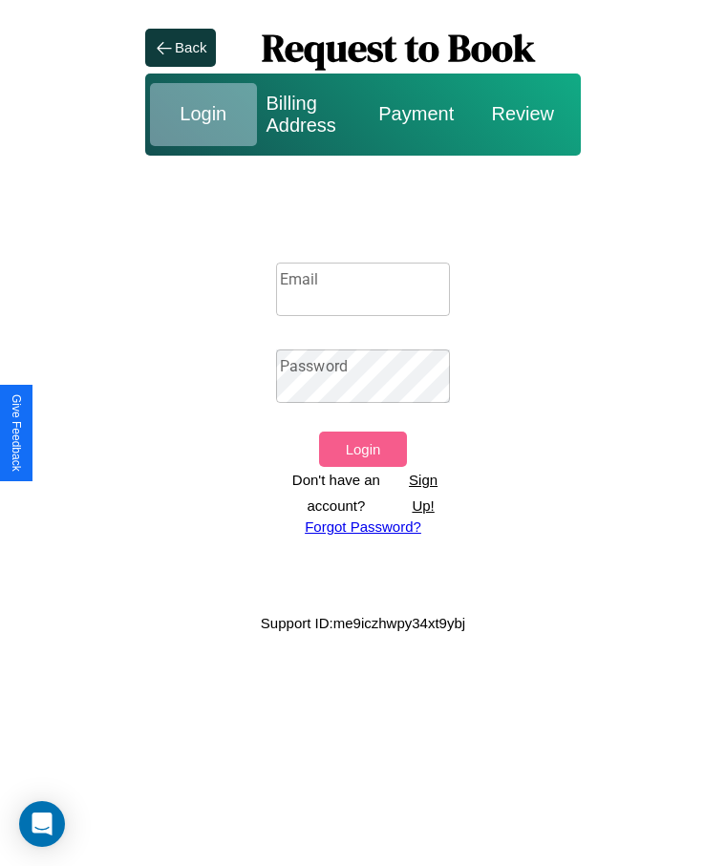
click at [423, 492] on p "Sign Up!" at bounding box center [422, 493] width 53 height 52
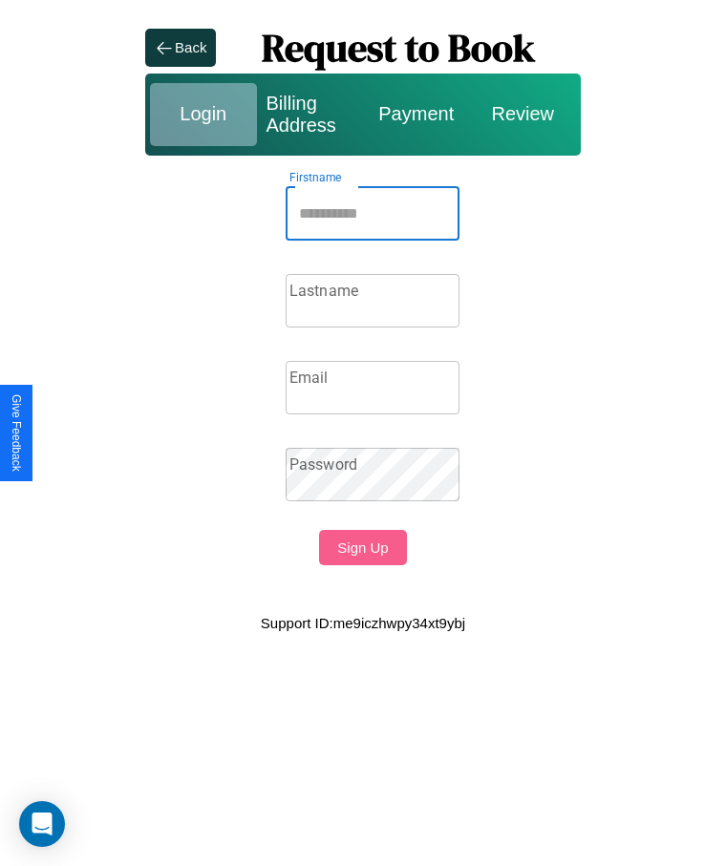
click at [372, 213] on input "Firstname" at bounding box center [372, 213] width 174 height 53
type input "**********"
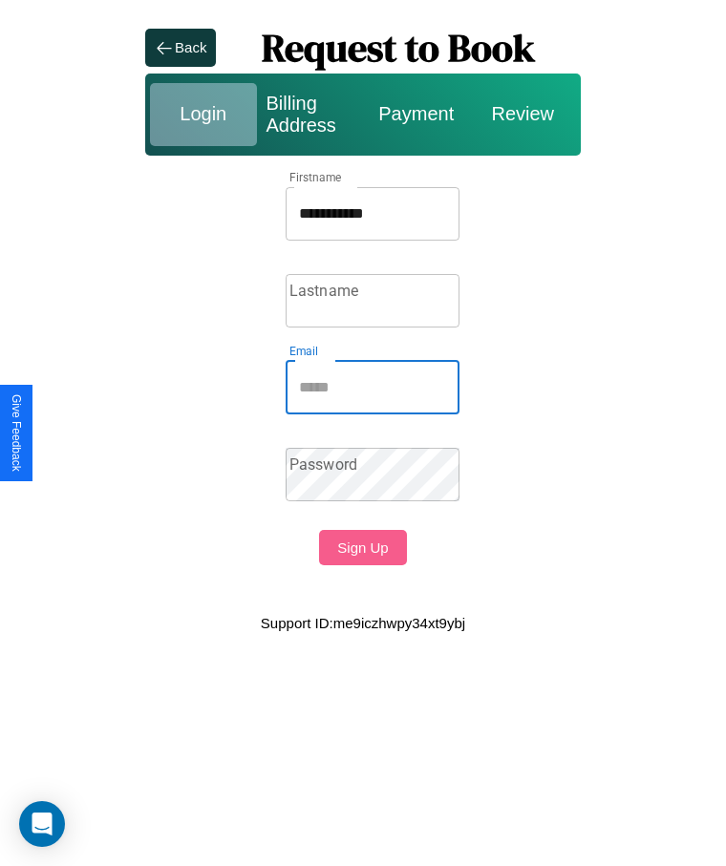
click at [372, 387] on input "Email" at bounding box center [372, 387] width 174 height 53
type input "********"
